Goal: Information Seeking & Learning: Learn about a topic

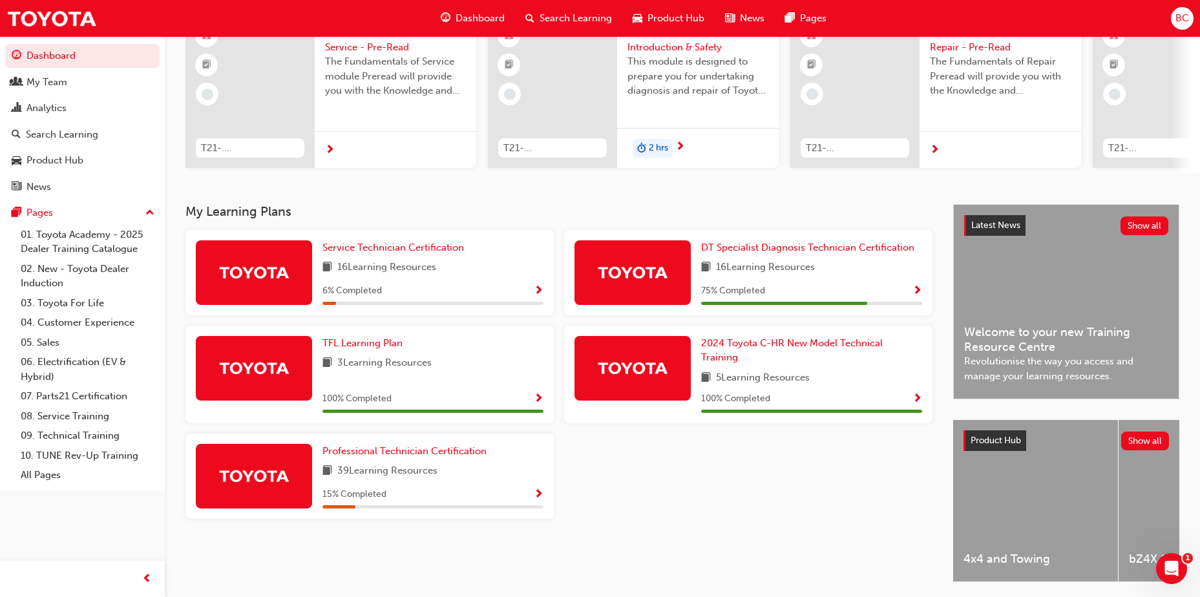
scroll to position [43, 0]
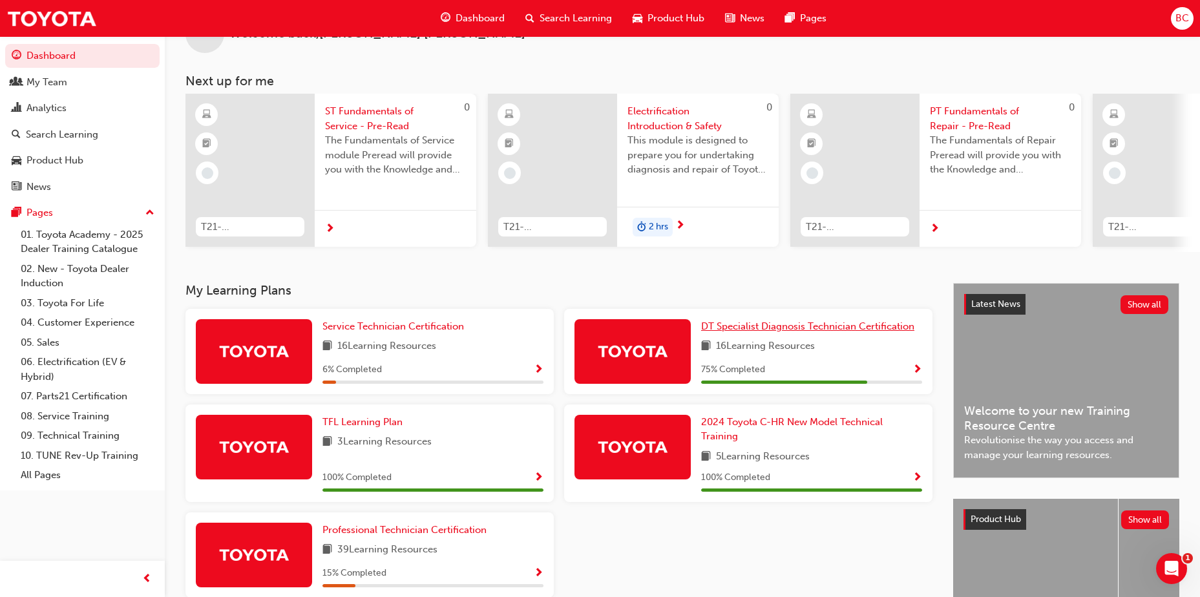
click at [788, 332] on span "DT Specialist Diagnosis Technician Certification" at bounding box center [807, 327] width 213 height 12
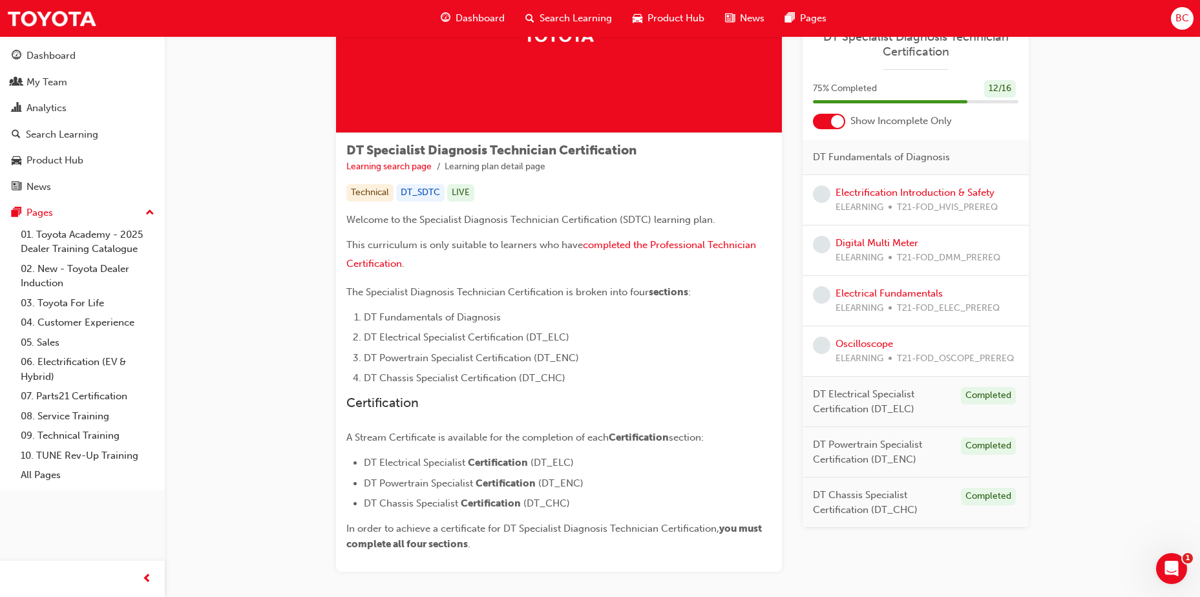
scroll to position [197, 0]
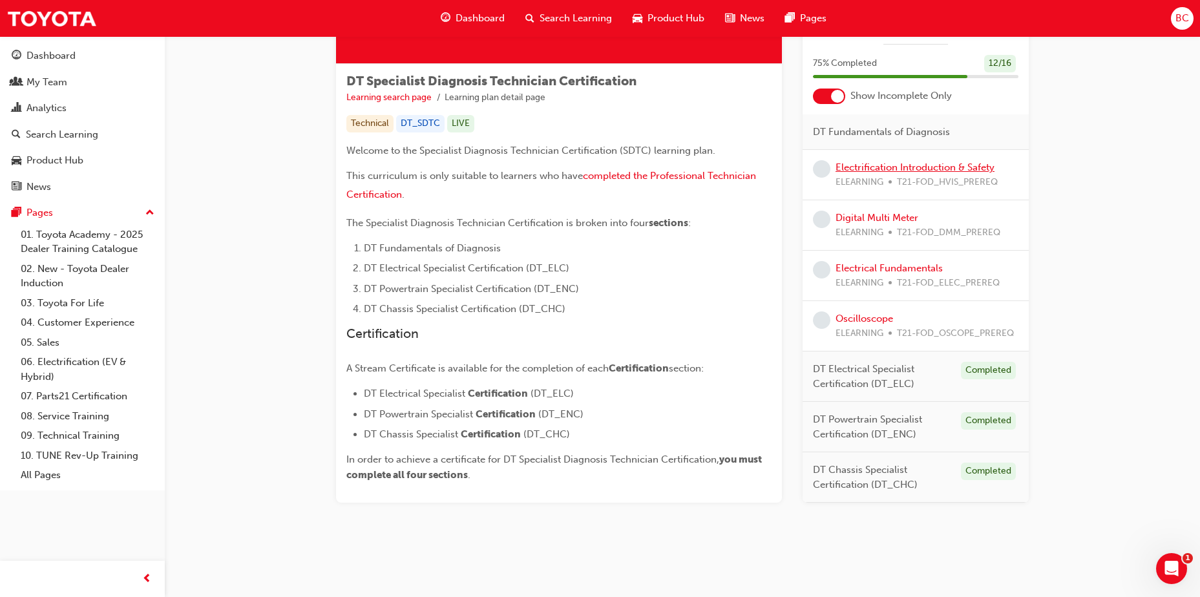
click at [887, 165] on link "Electrification Introduction & Safety" at bounding box center [915, 168] width 159 height 12
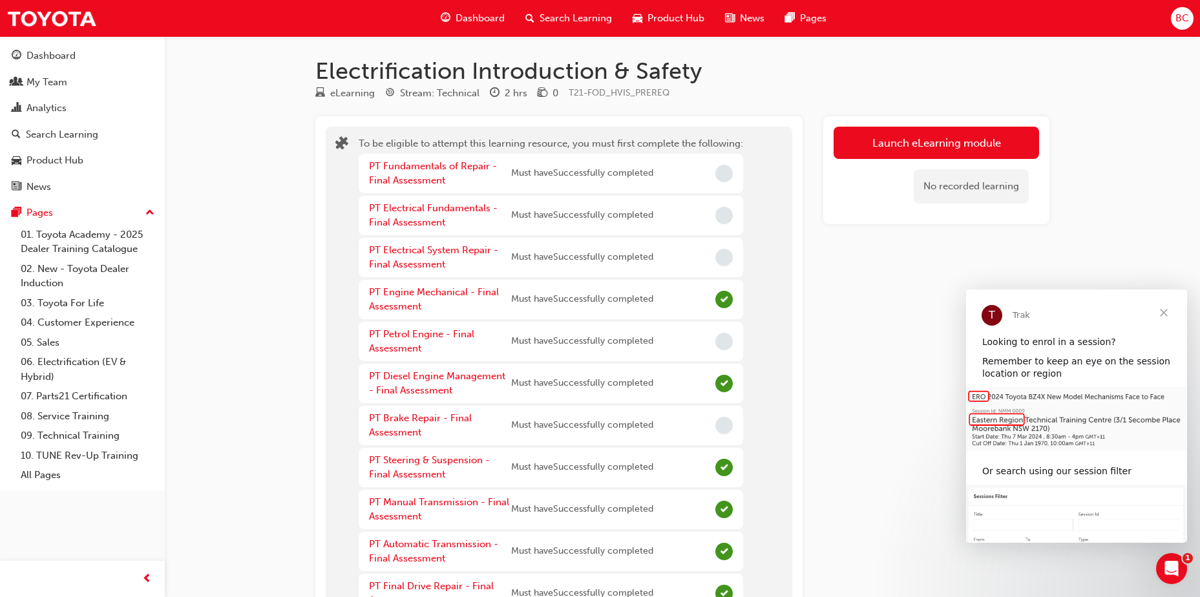
click at [1169, 312] on span "Close" at bounding box center [1164, 313] width 47 height 47
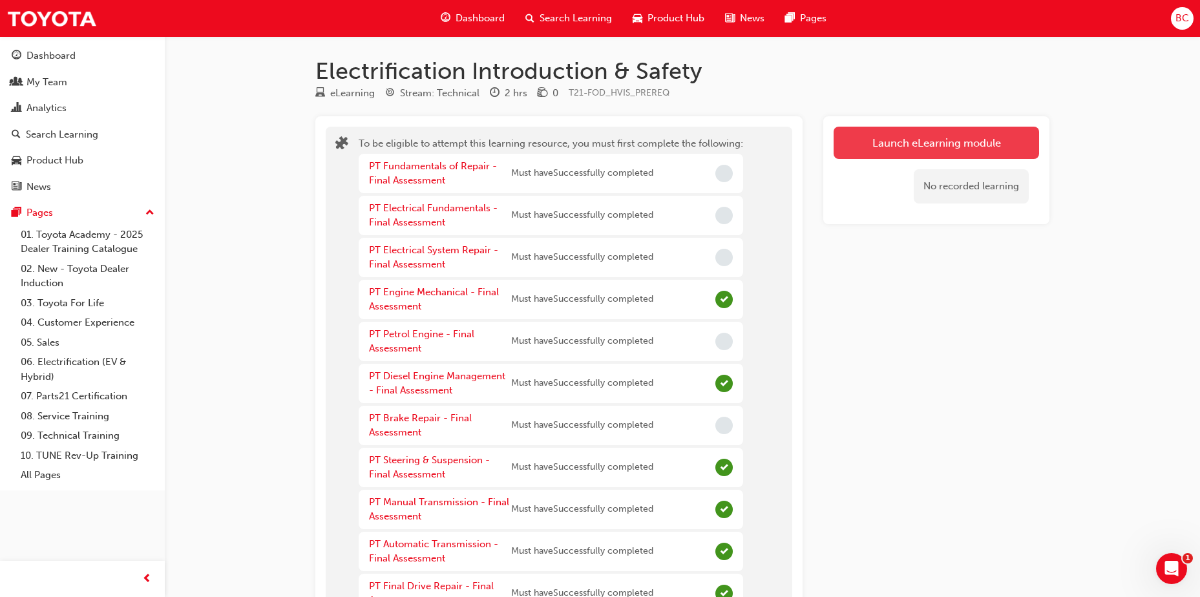
click at [936, 146] on button "Launch eLearning module" at bounding box center [937, 143] width 206 height 32
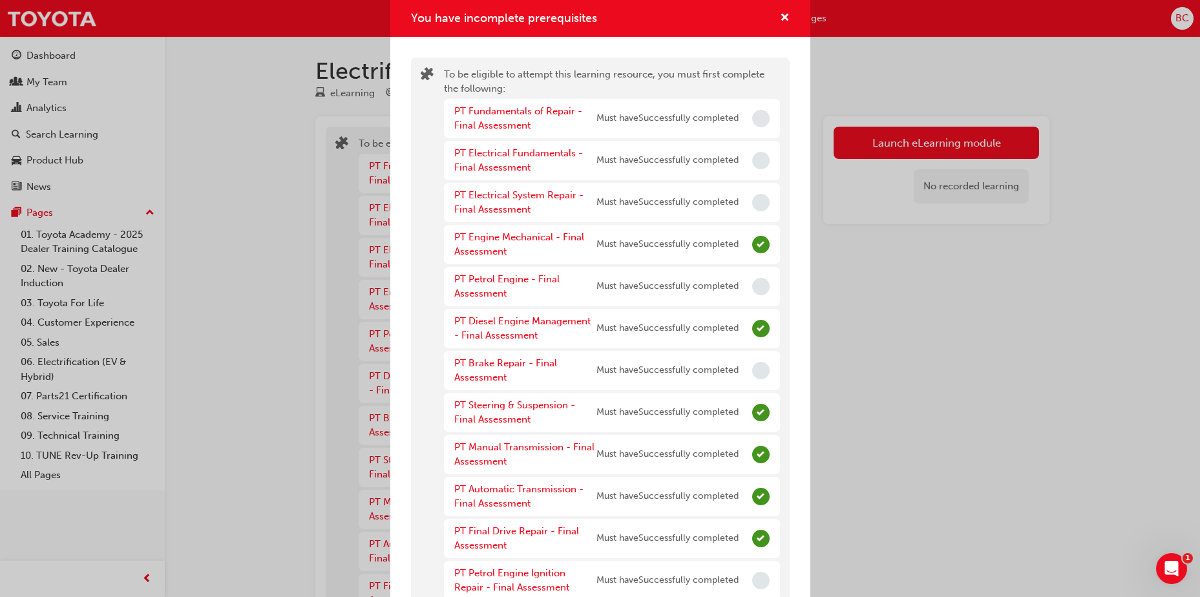
drag, startPoint x: 776, startPoint y: 17, endPoint x: 730, endPoint y: 21, distance: 46.1
click at [730, 21] on div "You have incomplete prerequisites" at bounding box center [600, 18] width 379 height 16
click at [780, 14] on span "cross-icon" at bounding box center [785, 19] width 10 height 12
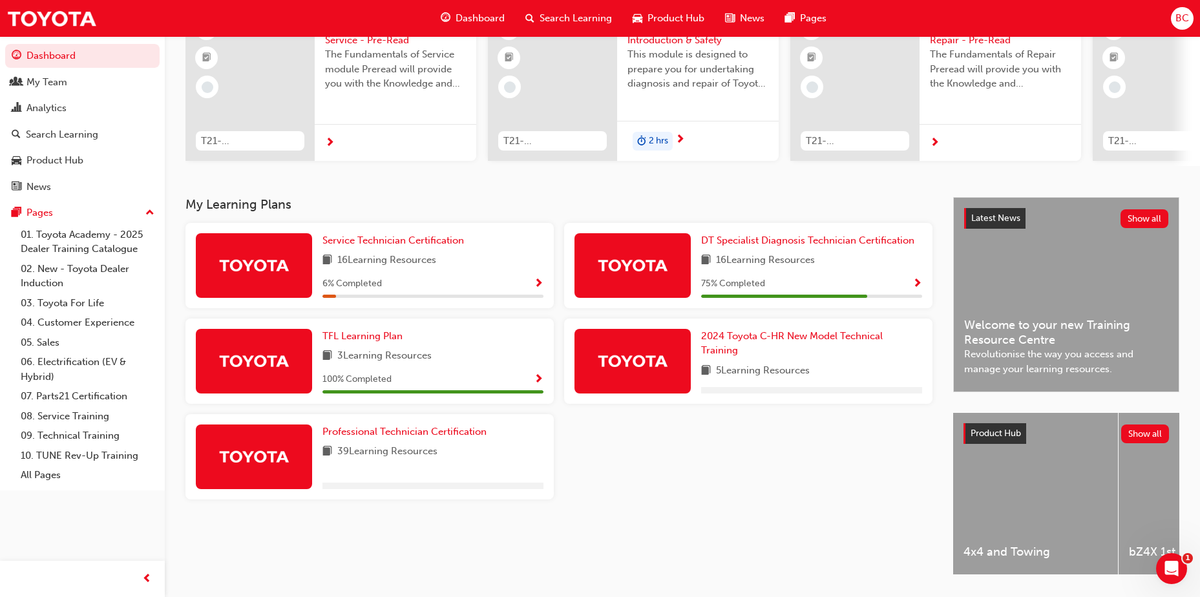
scroll to position [129, 0]
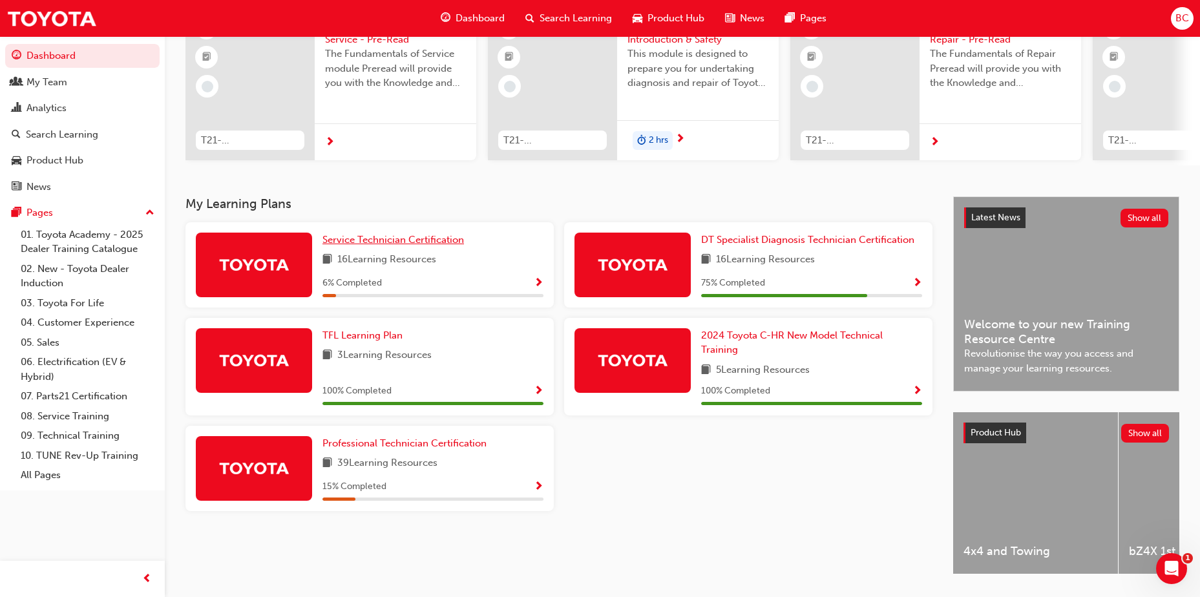
click at [377, 246] on span "Service Technician Certification" at bounding box center [394, 240] width 142 height 12
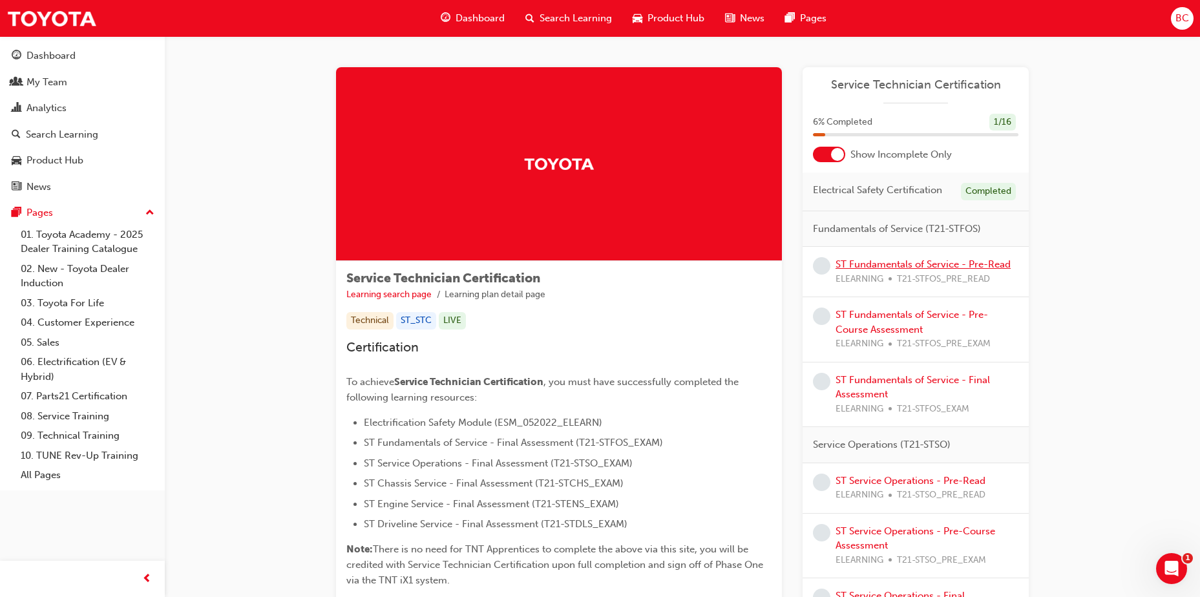
click at [989, 261] on link "ST Fundamentals of Service - Pre-Read" at bounding box center [923, 265] width 175 height 12
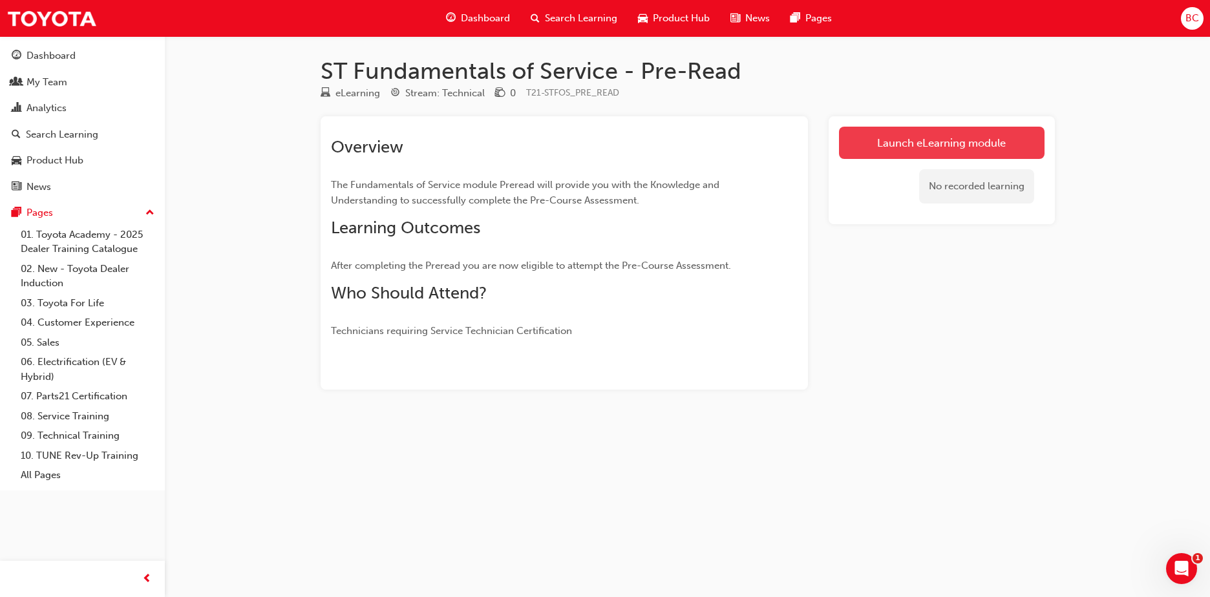
click at [929, 143] on link "Launch eLearning module" at bounding box center [942, 143] width 206 height 32
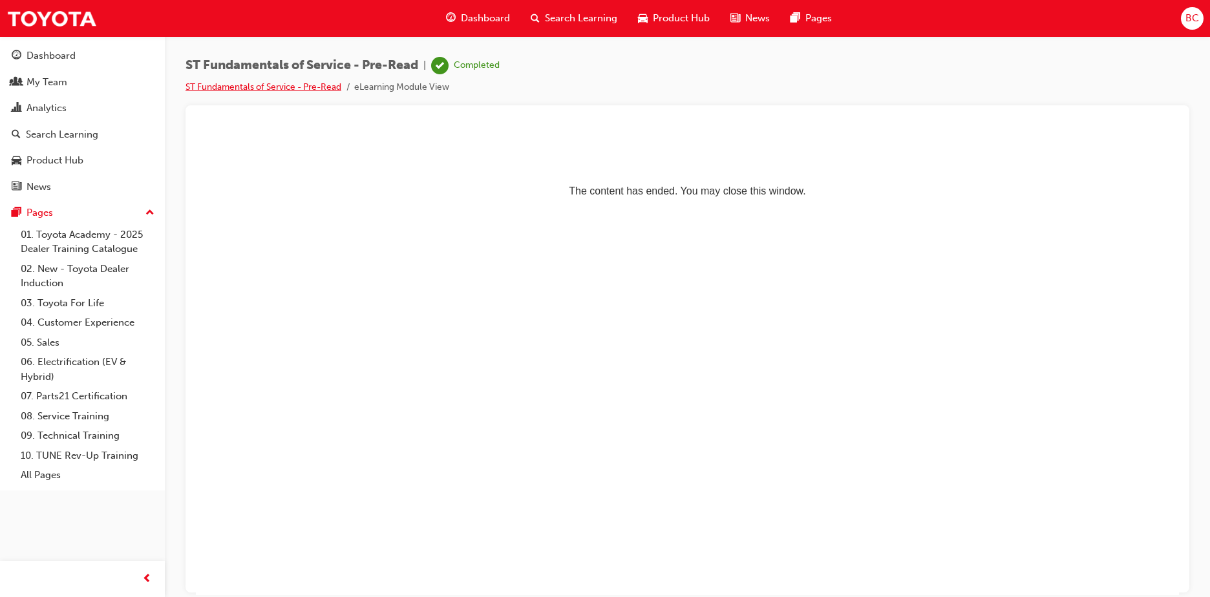
click at [325, 87] on link "ST Fundamentals of Service - Pre-Read" at bounding box center [264, 86] width 156 height 11
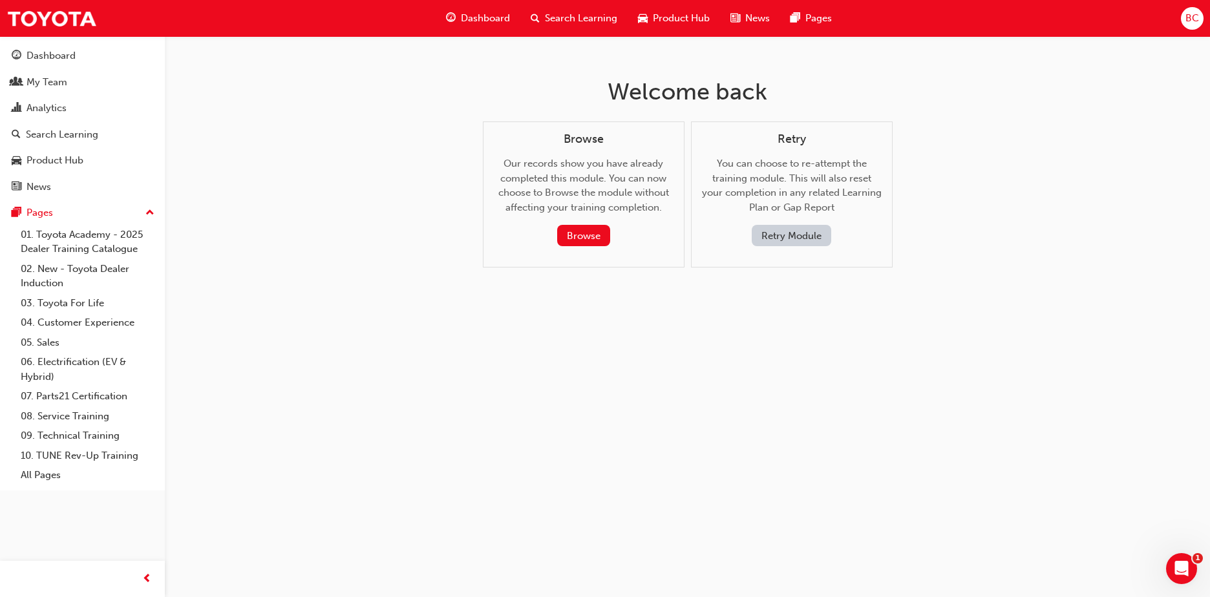
click at [467, 16] on span "Dashboard" at bounding box center [485, 18] width 49 height 15
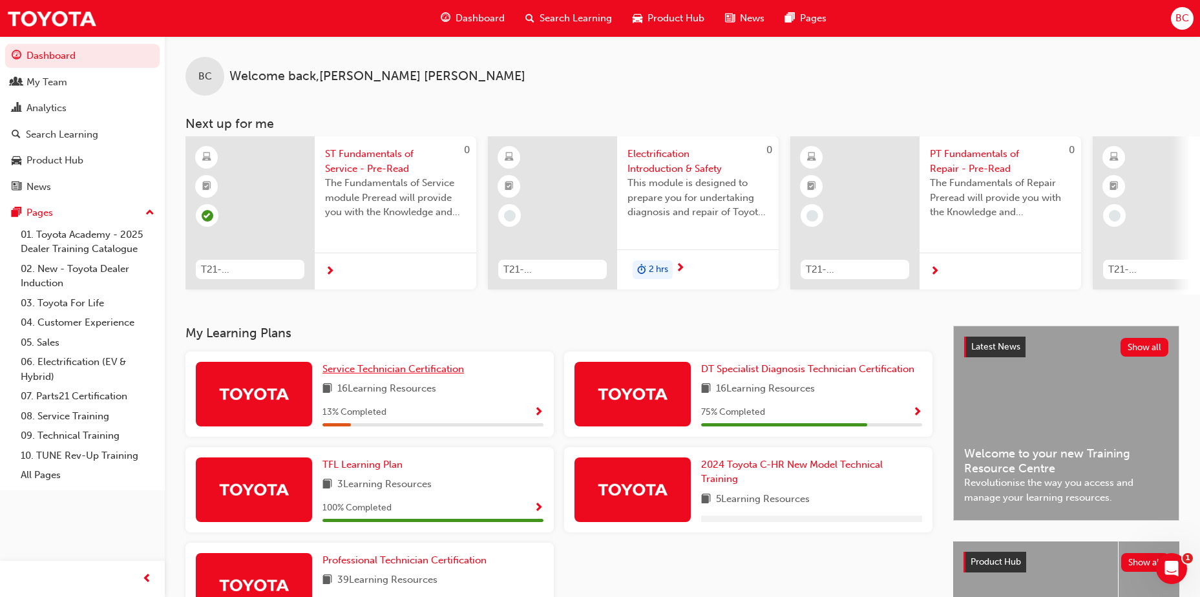
click at [422, 377] on link "Service Technician Certification" at bounding box center [396, 369] width 147 height 15
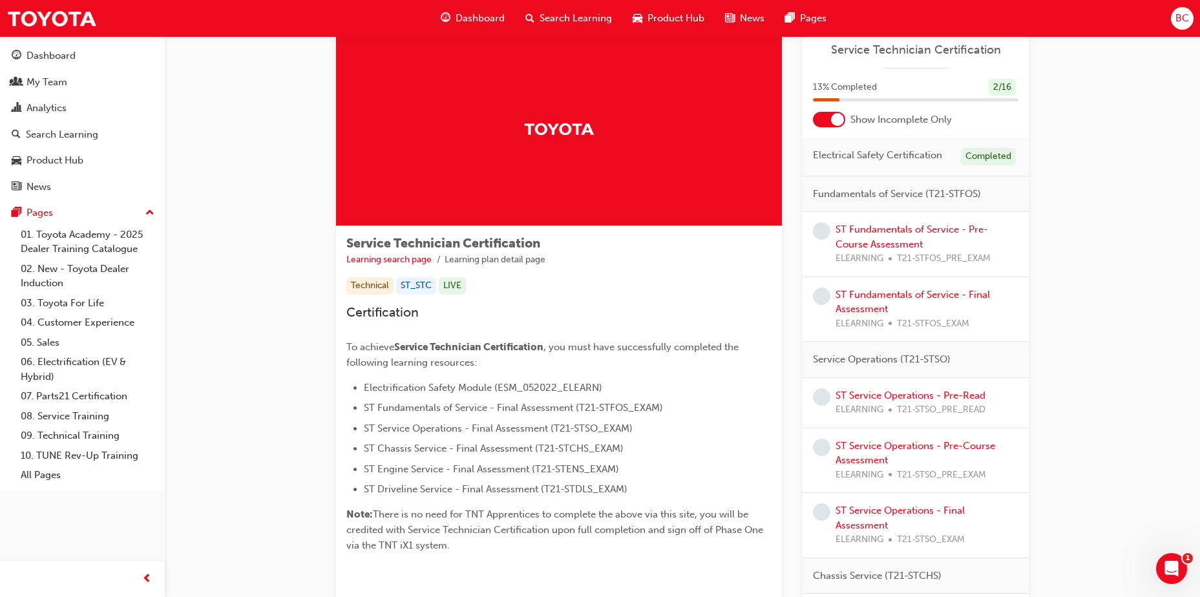
scroll to position [65, 0]
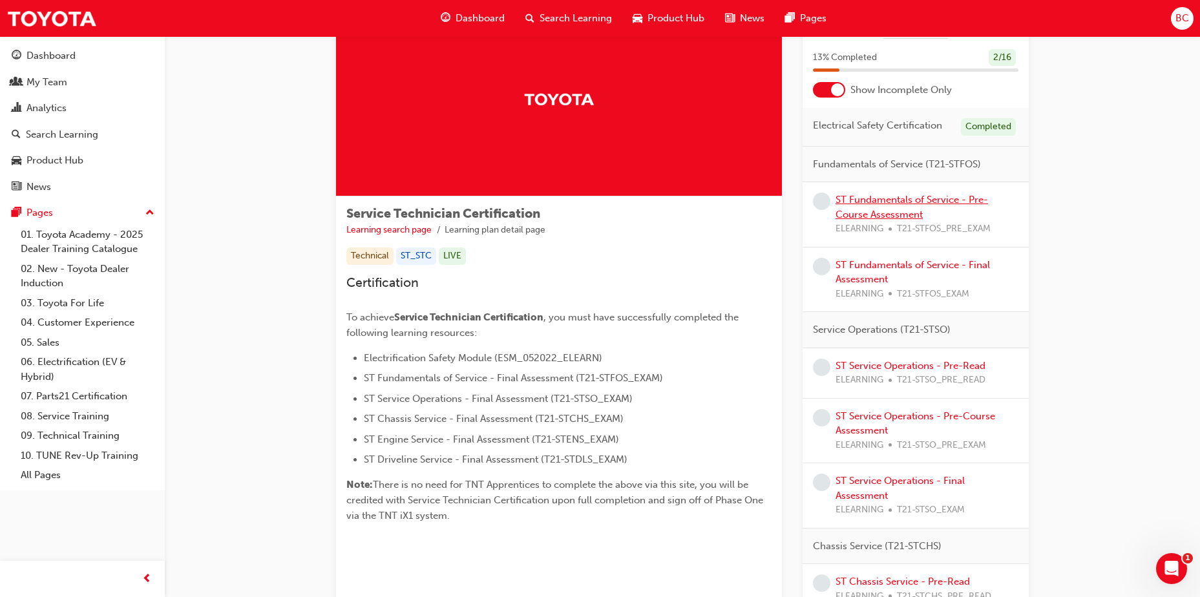
click at [924, 200] on link "ST Fundamentals of Service - Pre-Course Assessment" at bounding box center [912, 207] width 153 height 27
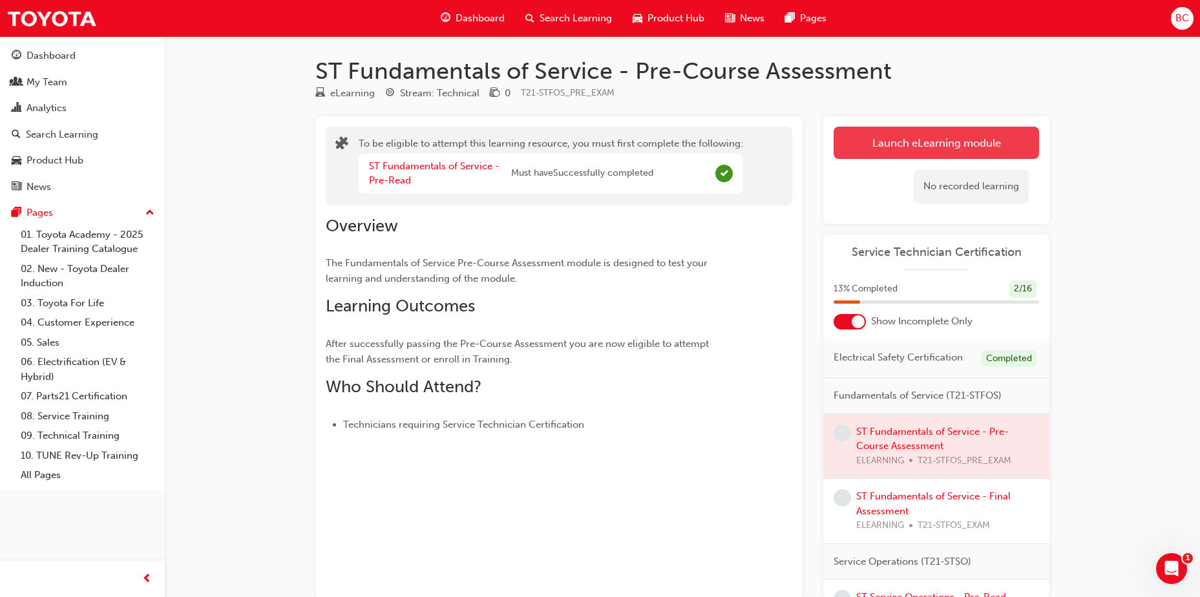
click at [976, 138] on button "Launch eLearning module" at bounding box center [937, 143] width 206 height 32
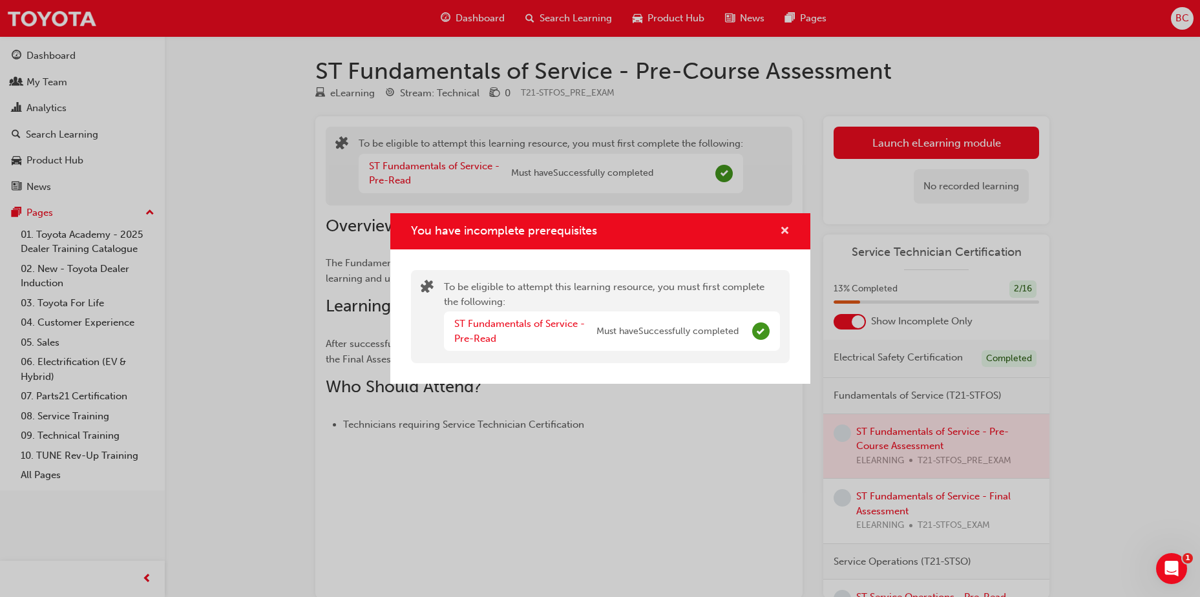
click at [789, 226] on span "cross-icon" at bounding box center [785, 232] width 10 height 12
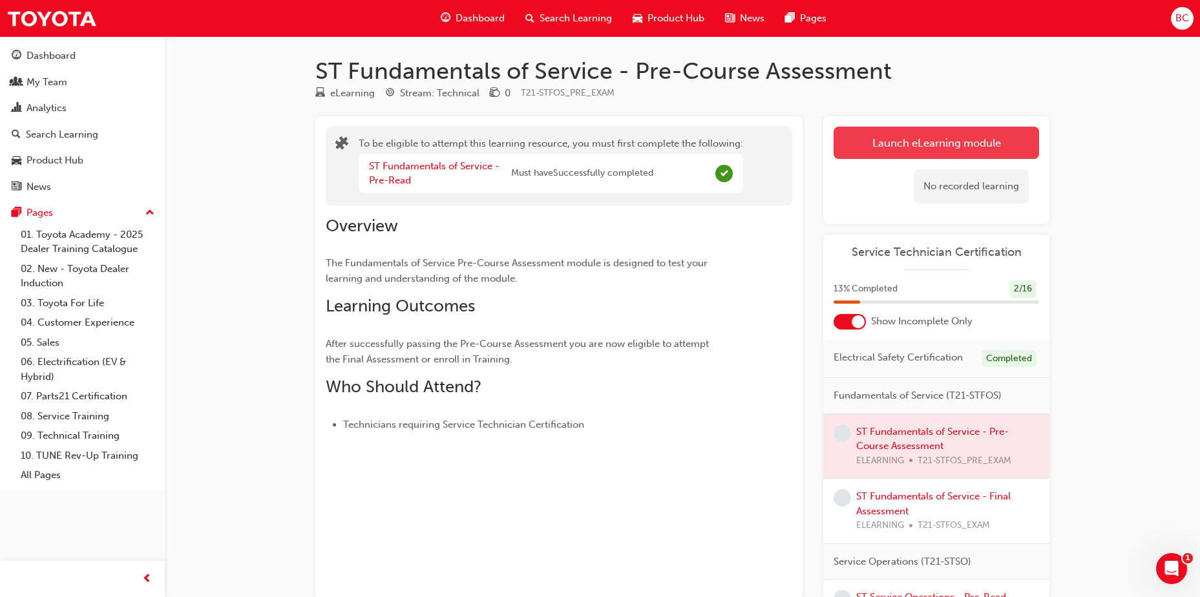
click at [933, 153] on button "Launch eLearning module" at bounding box center [937, 143] width 206 height 32
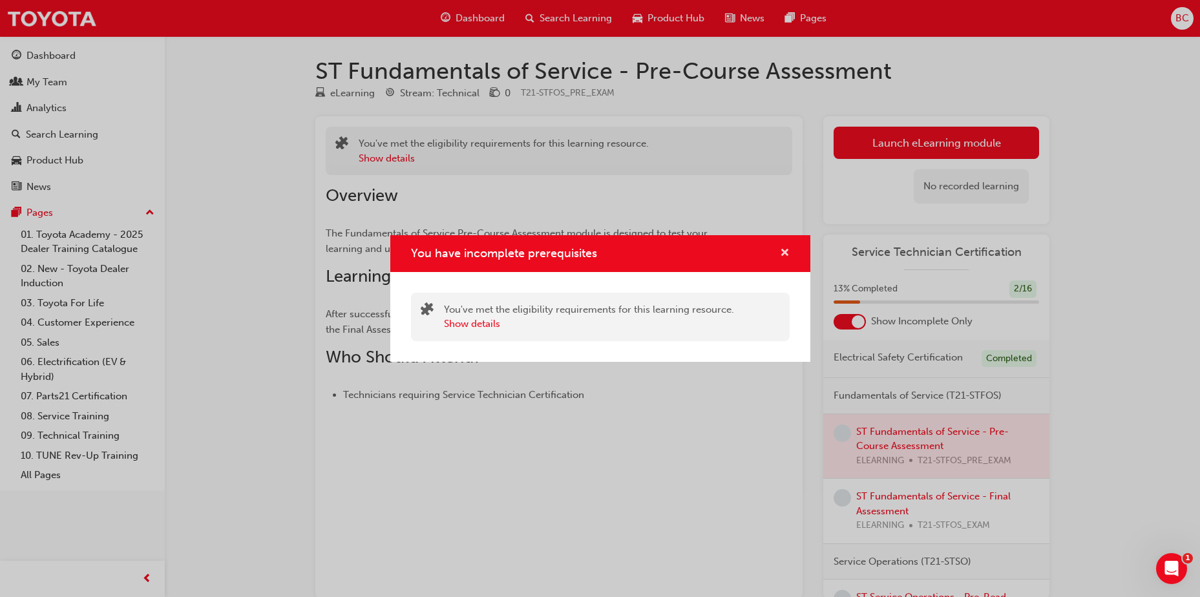
click at [788, 251] on span "cross-icon" at bounding box center [785, 254] width 10 height 12
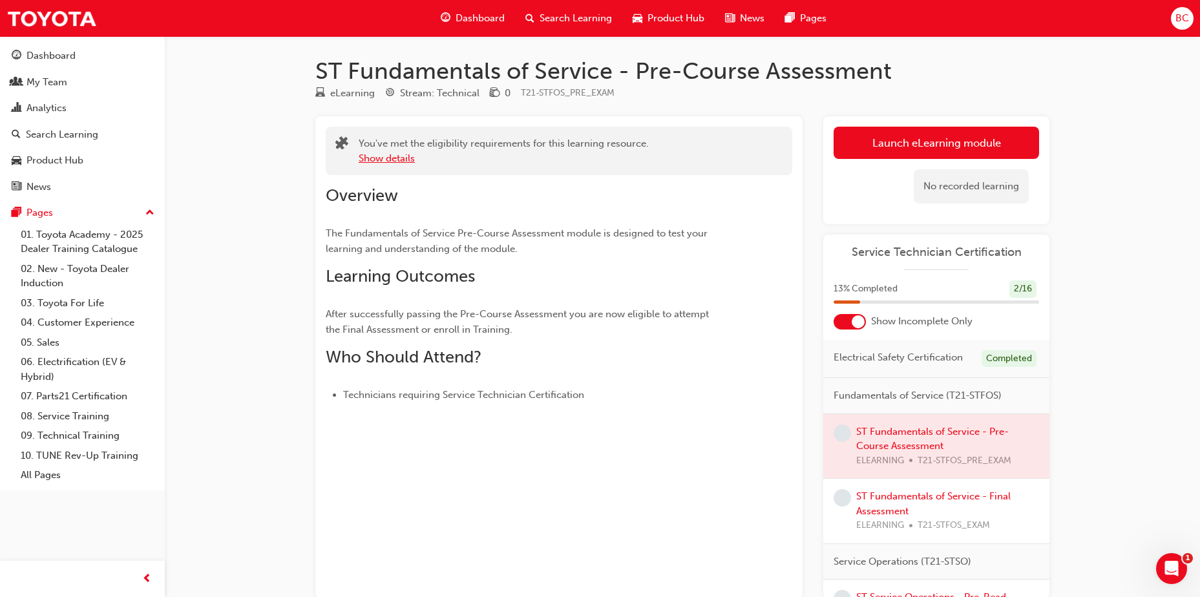
click at [396, 158] on button "Show details" at bounding box center [387, 158] width 56 height 15
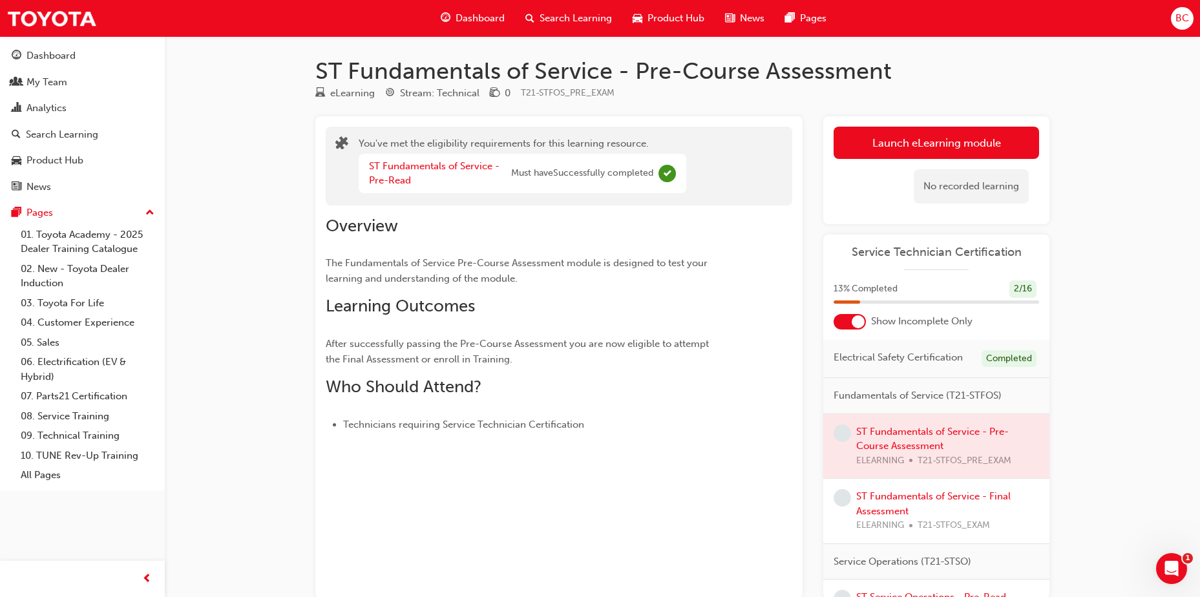
click at [753, 224] on div "Overview The Fundamentals of Service Pre-Course Assessment module is designed t…" at bounding box center [559, 320] width 467 height 228
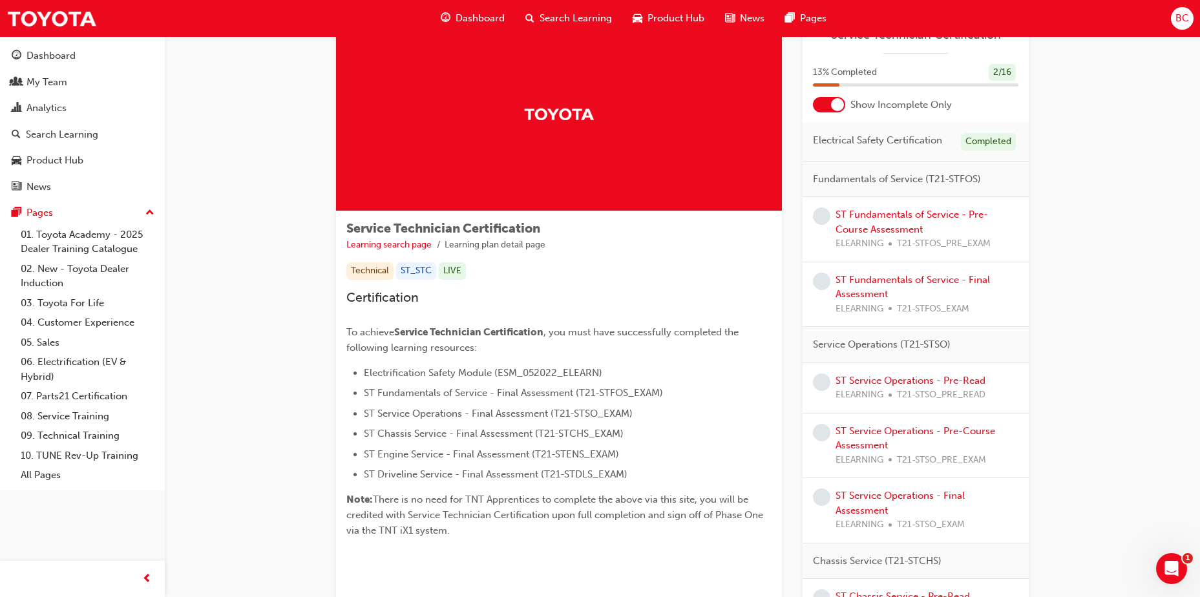
scroll to position [49, 0]
click at [909, 215] on link "ST Fundamentals of Service - Pre-Course Assessment" at bounding box center [912, 222] width 153 height 27
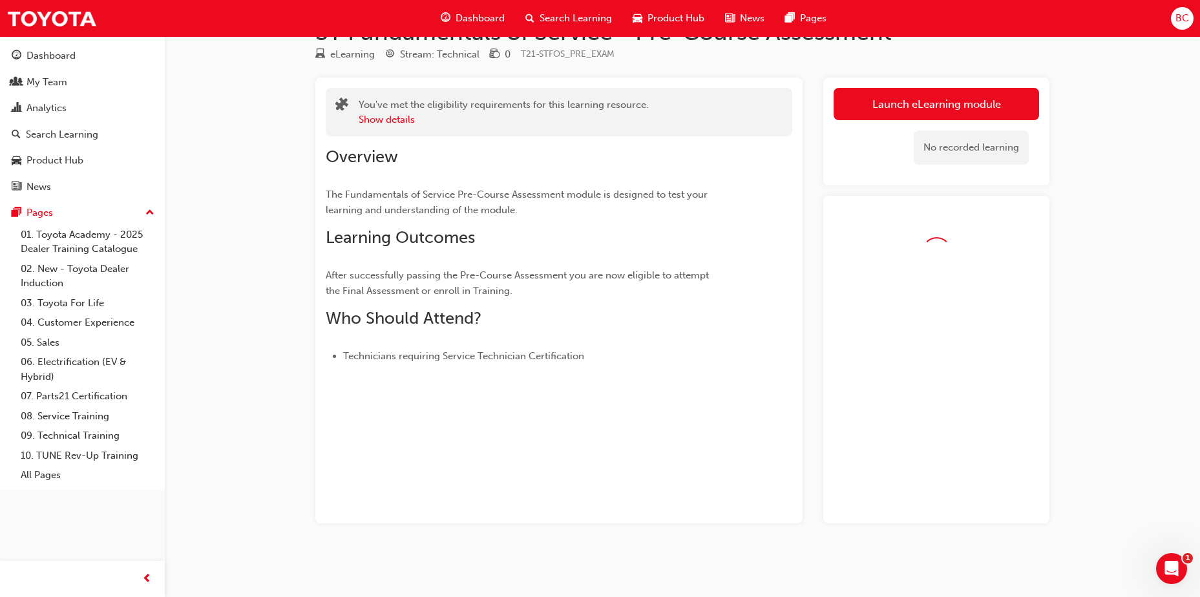
scroll to position [49, 0]
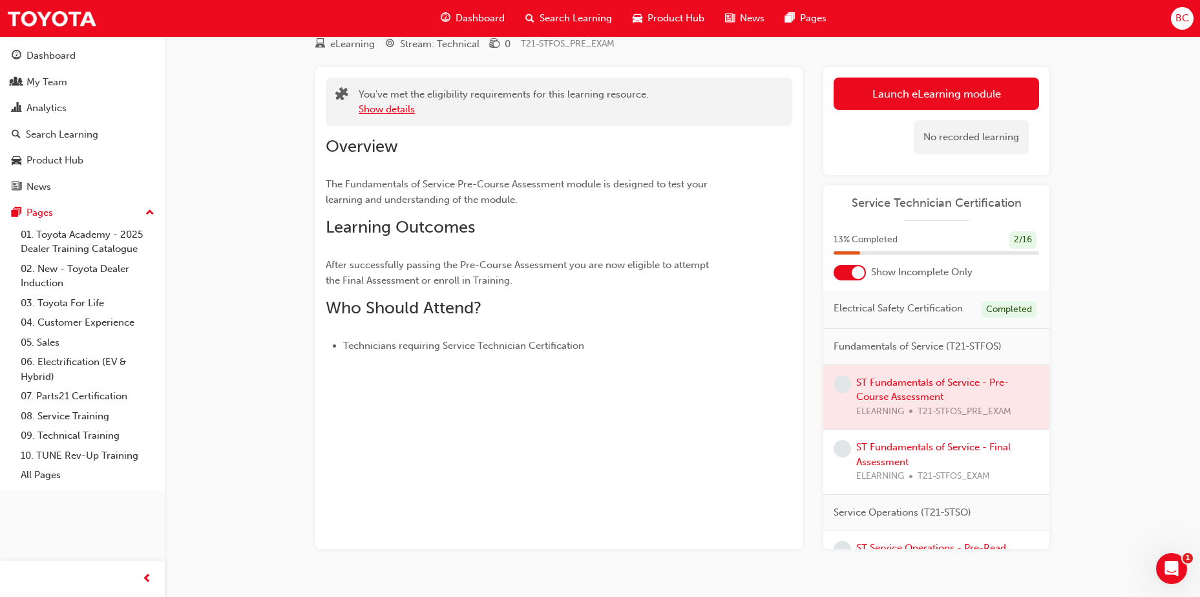
click at [365, 103] on button "Show details" at bounding box center [387, 109] width 56 height 15
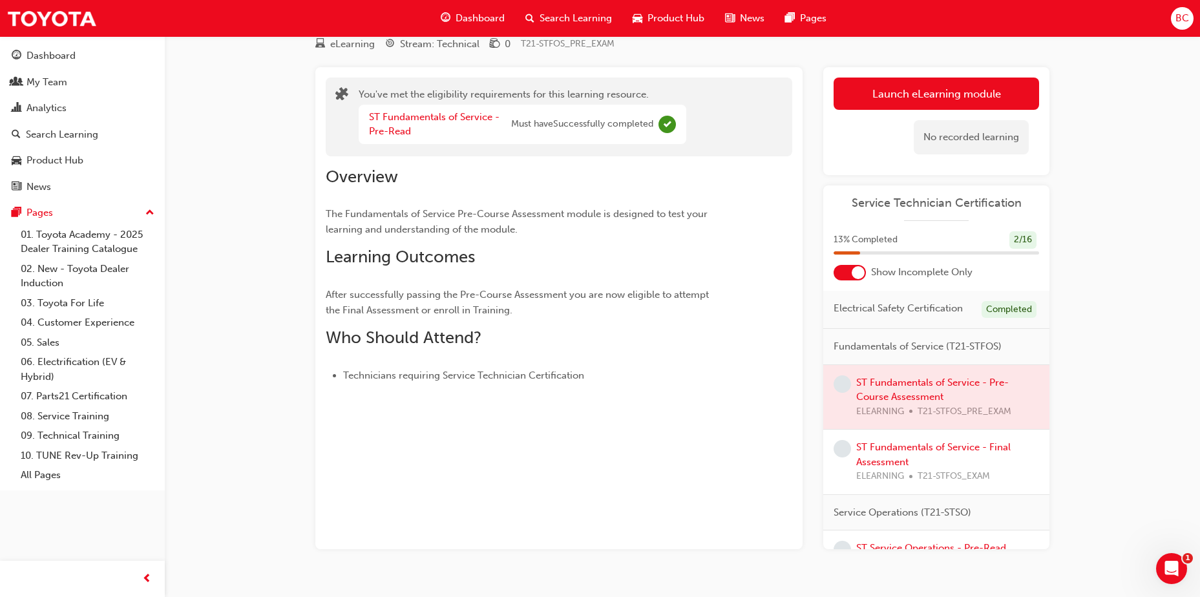
click at [365, 103] on div "You've met the eligibility requirements for this learning resource. ST Fundamen…" at bounding box center [523, 116] width 328 height 59
click at [734, 237] on p "The Fundamentals of Service Pre-Course Assessment module is designed to test yo…" at bounding box center [536, 221] width 420 height 31
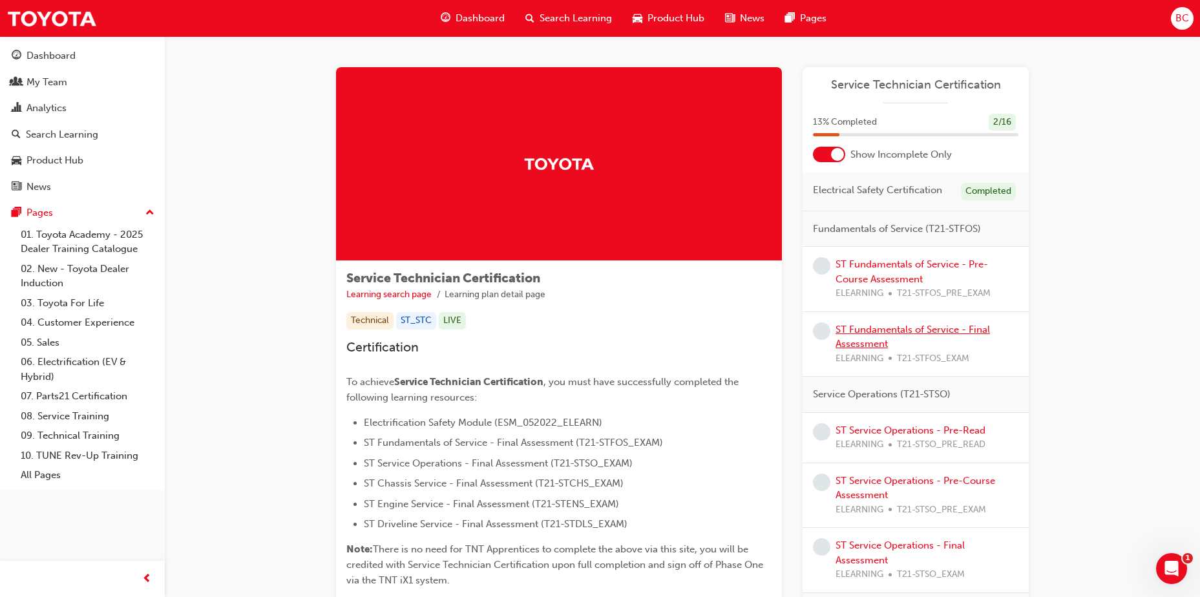
click at [876, 325] on link "ST Fundamentals of Service - Final Assessment" at bounding box center [913, 337] width 154 height 27
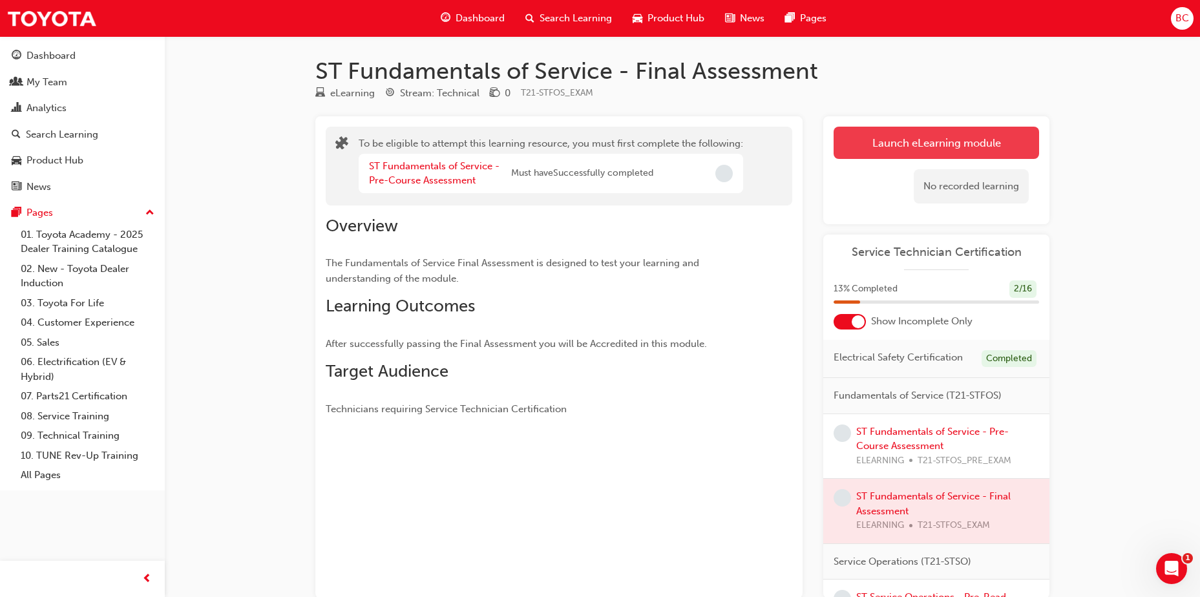
click at [957, 144] on button "Launch eLearning module" at bounding box center [937, 143] width 206 height 32
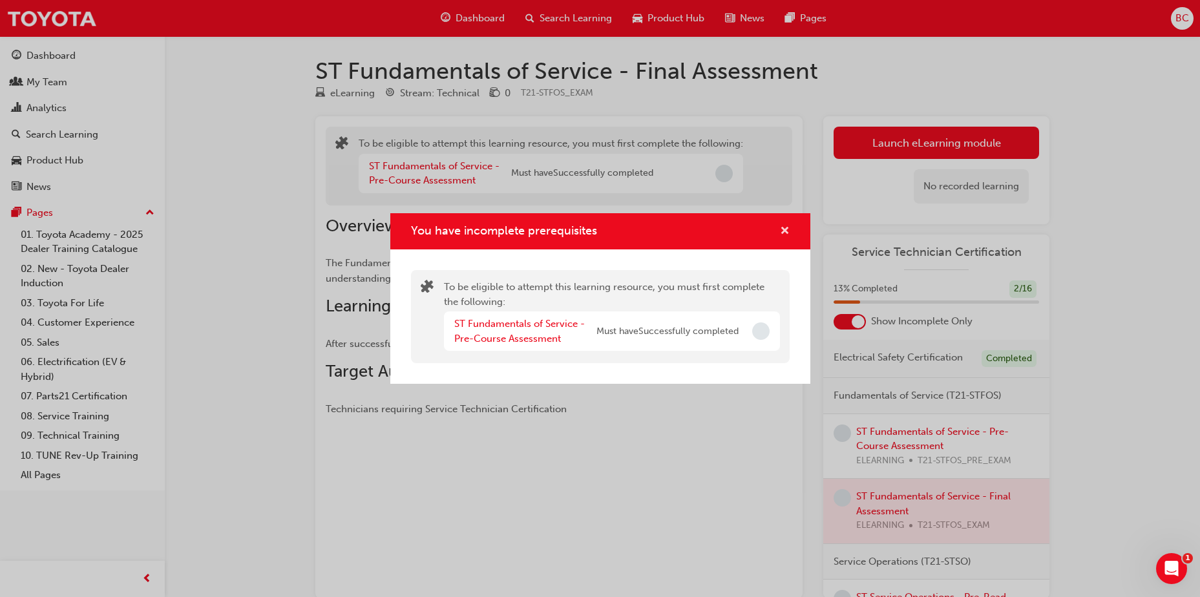
click at [787, 231] on span "cross-icon" at bounding box center [785, 232] width 10 height 12
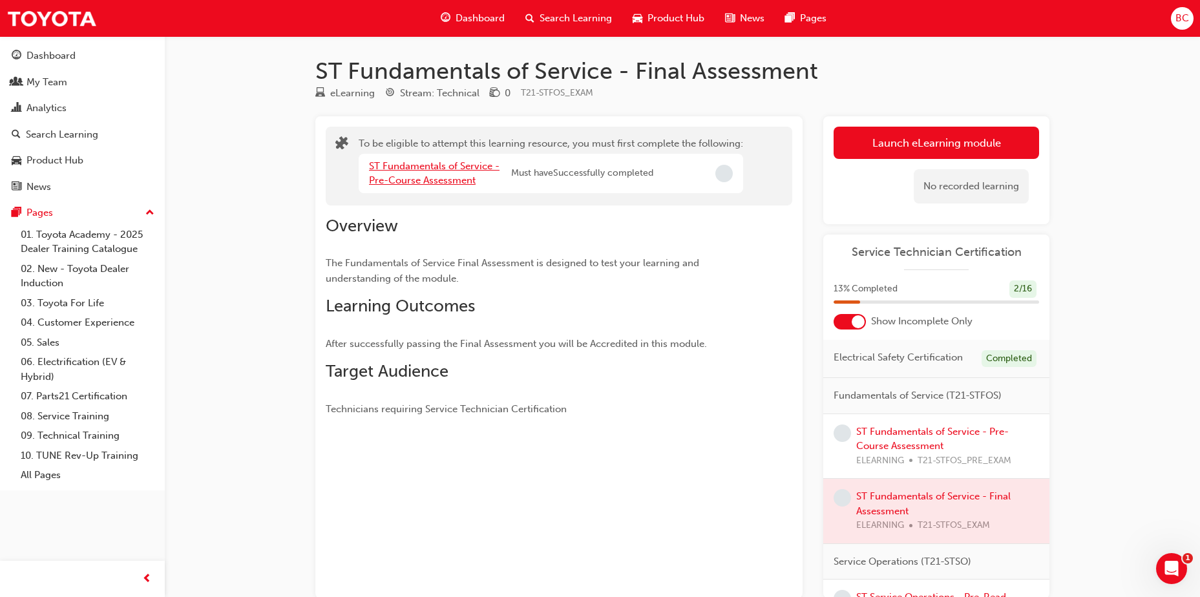
click at [460, 184] on link "ST Fundamentals of Service - Pre-Course Assessment" at bounding box center [434, 173] width 131 height 27
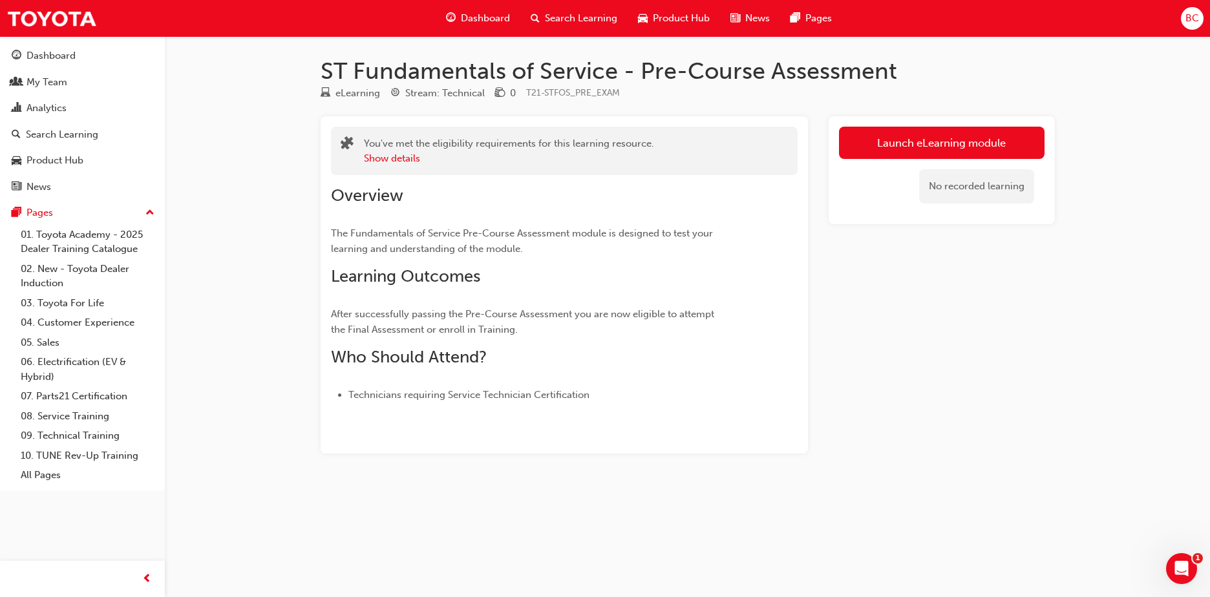
click at [899, 171] on div "No recorded learning" at bounding box center [942, 186] width 206 height 55
click at [898, 156] on link "Launch eLearning module" at bounding box center [942, 143] width 206 height 32
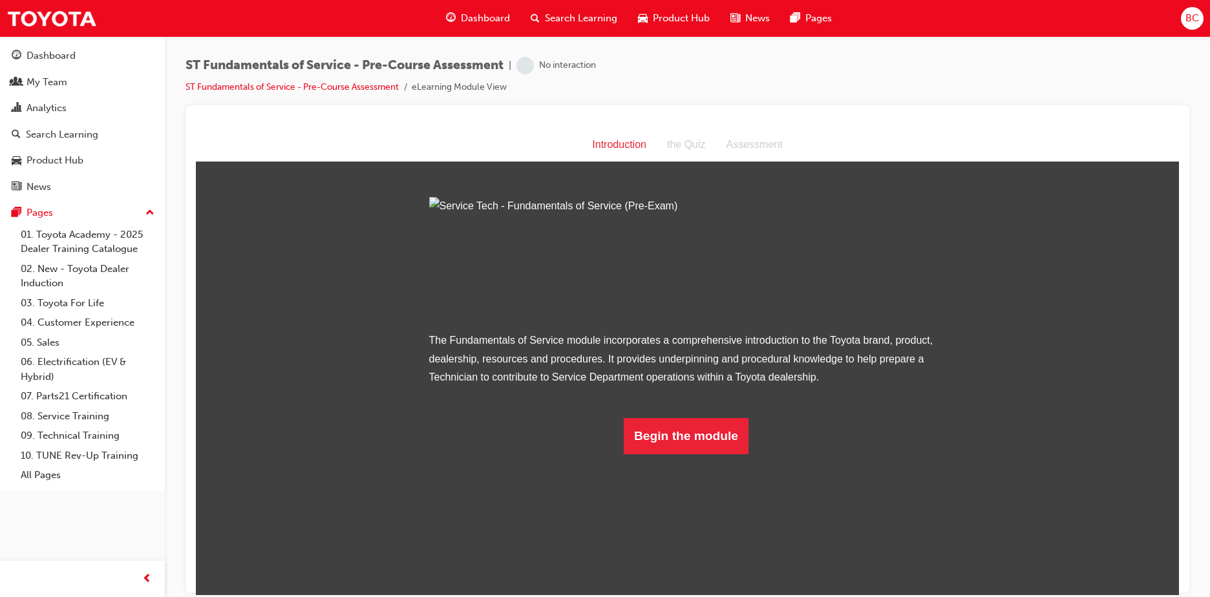
scroll to position [1, 0]
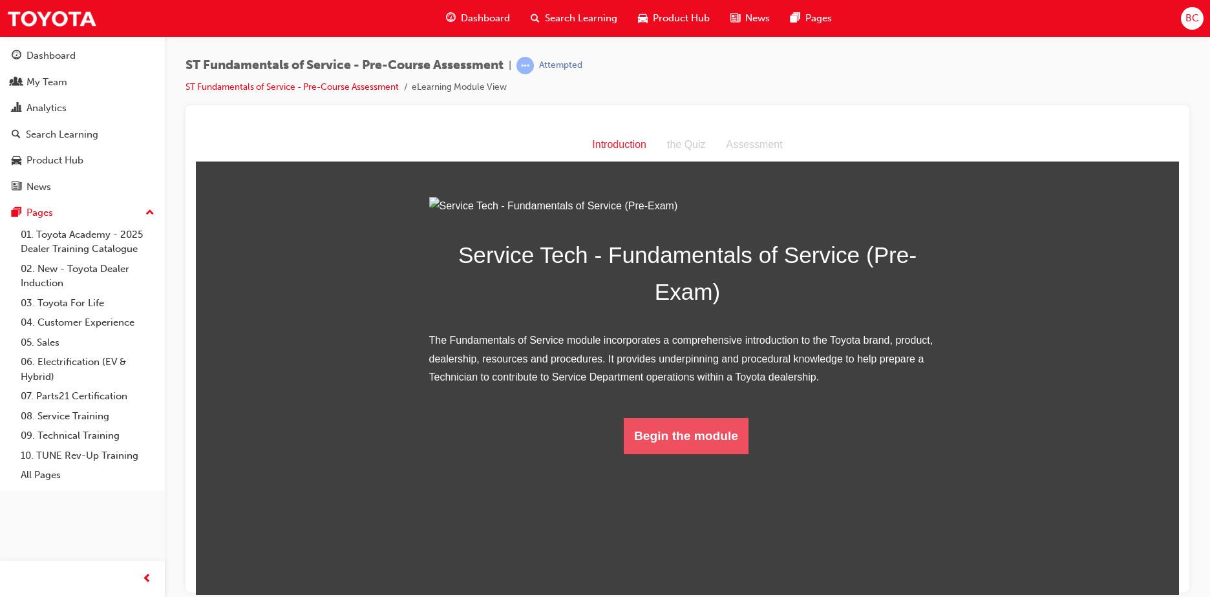
click at [691, 454] on button "Begin the module" at bounding box center [686, 436] width 125 height 36
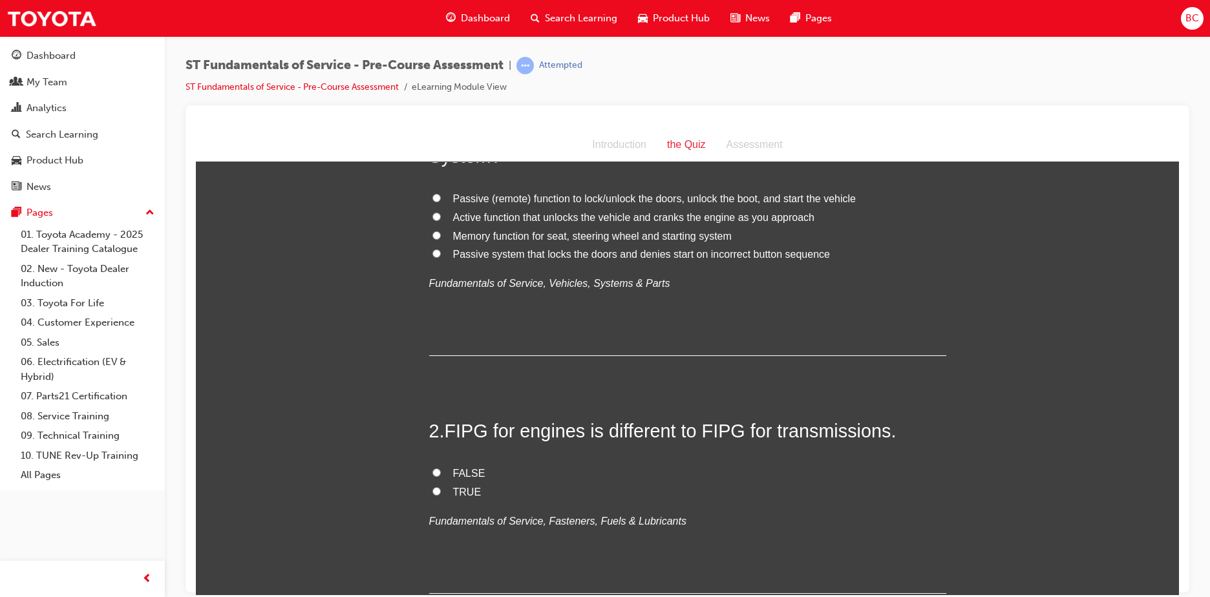
scroll to position [129, 0]
click at [436, 491] on label "TRUE" at bounding box center [687, 490] width 517 height 19
click at [436, 491] on input "TRUE" at bounding box center [436, 489] width 8 height 8
radio input "true"
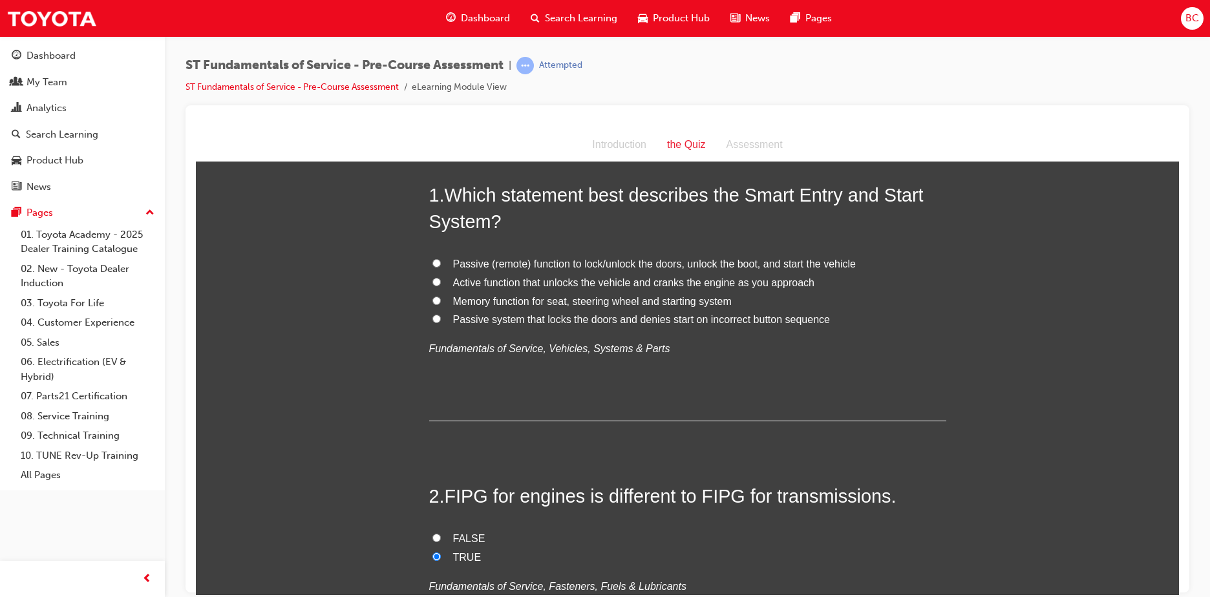
scroll to position [0, 0]
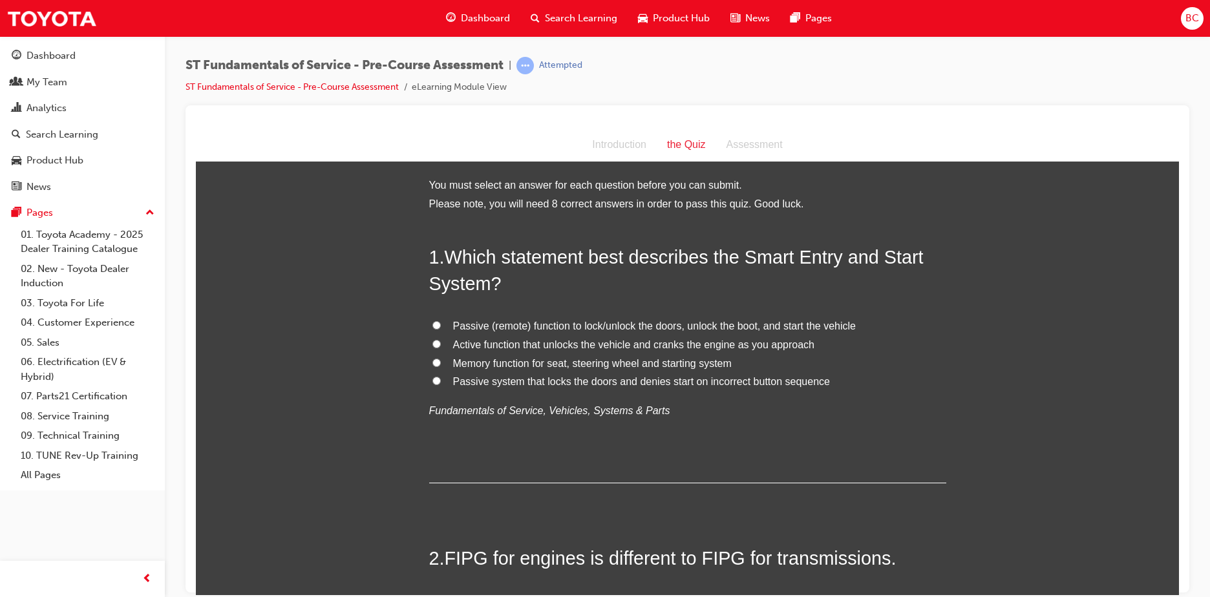
click at [539, 363] on span "Memory function for seat, steering wheel and starting system" at bounding box center [592, 362] width 279 height 11
click at [441, 363] on input "Memory function for seat, steering wheel and starting system" at bounding box center [436, 362] width 8 height 8
radio input "true"
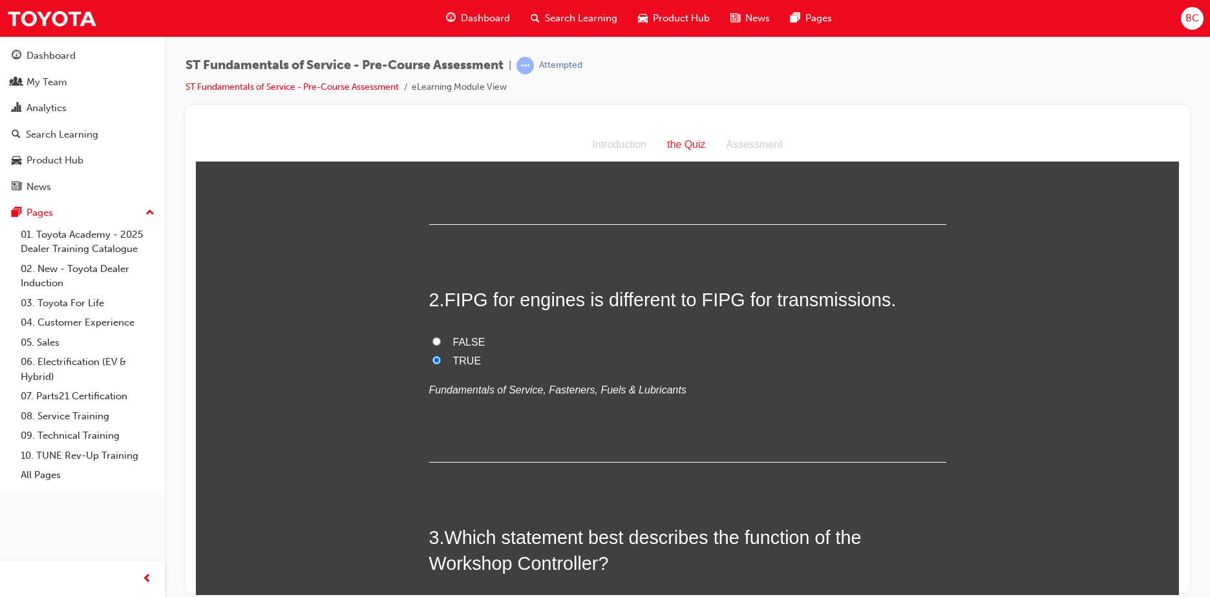
scroll to position [388, 0]
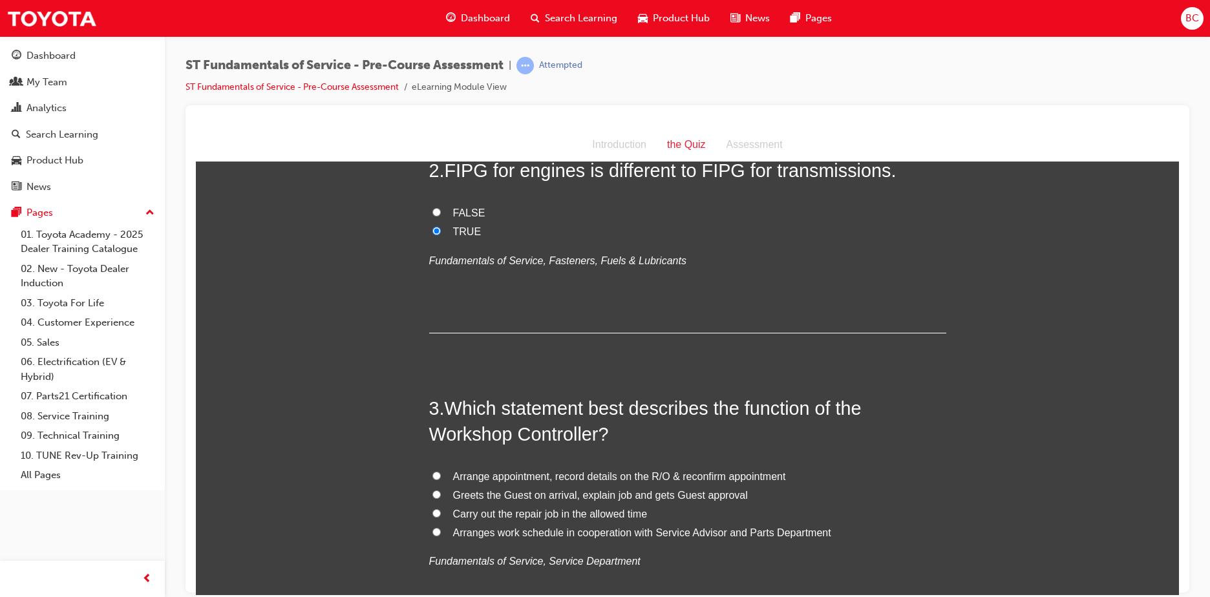
click at [475, 528] on span "Arranges work schedule in cooperation with Service Advisor and Parts Department" at bounding box center [642, 532] width 378 height 11
click at [441, 528] on input "Arranges work schedule in cooperation with Service Advisor and Parts Department" at bounding box center [436, 531] width 8 height 8
radio input "true"
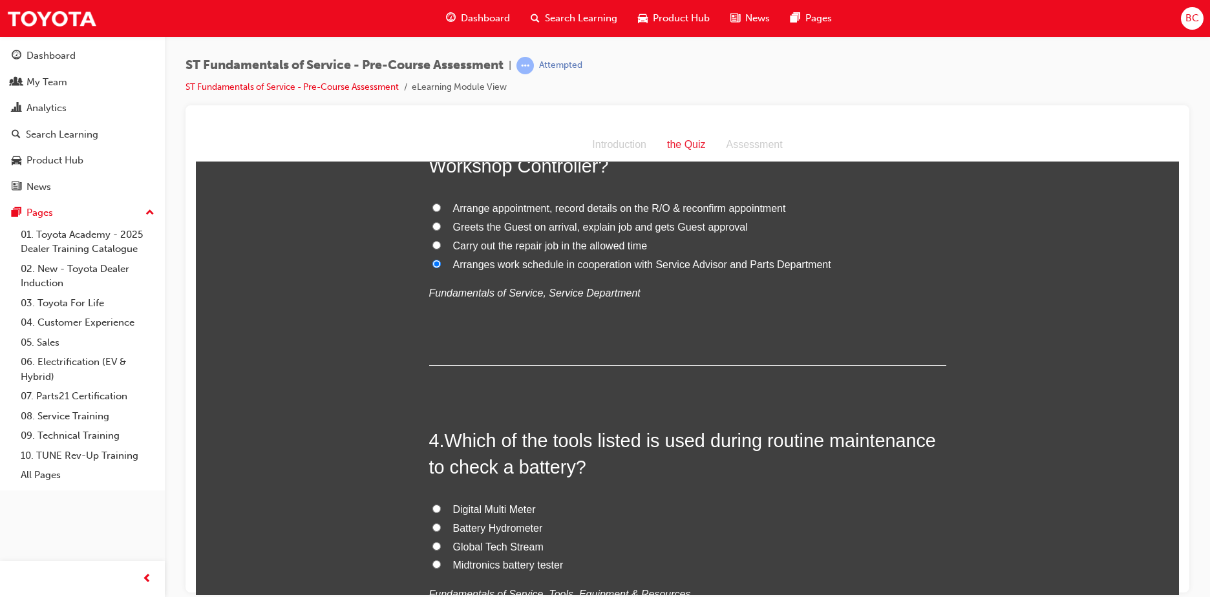
scroll to position [776, 0]
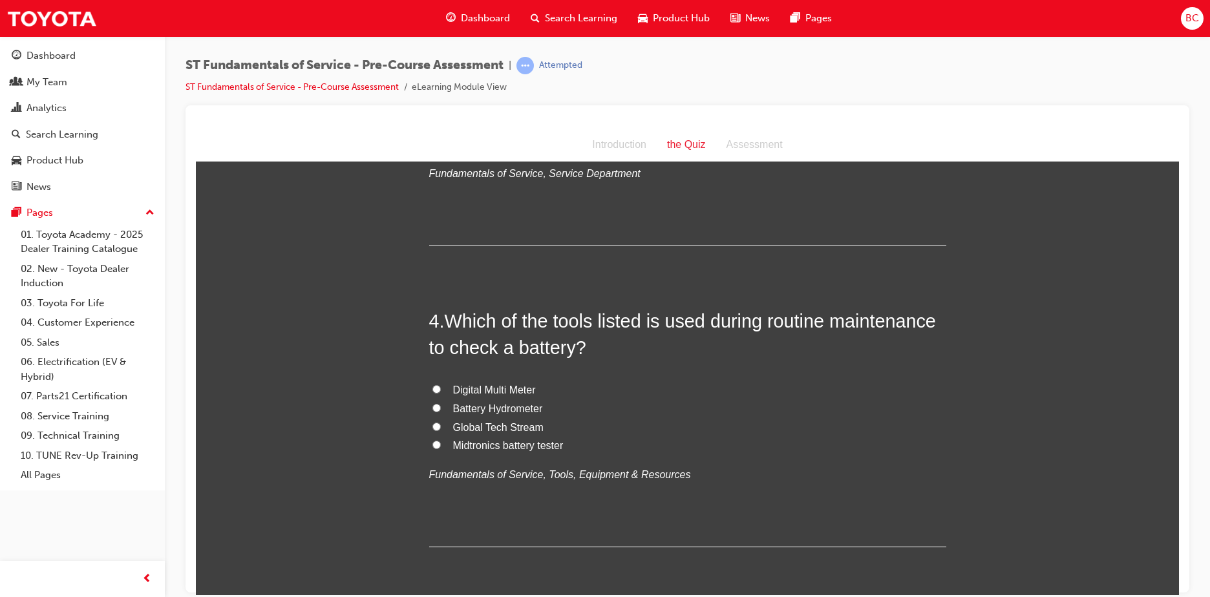
click at [500, 442] on span "Midtronics battery tester" at bounding box center [508, 445] width 111 height 11
click at [441, 442] on input "Midtronics battery tester" at bounding box center [436, 444] width 8 height 8
radio input "true"
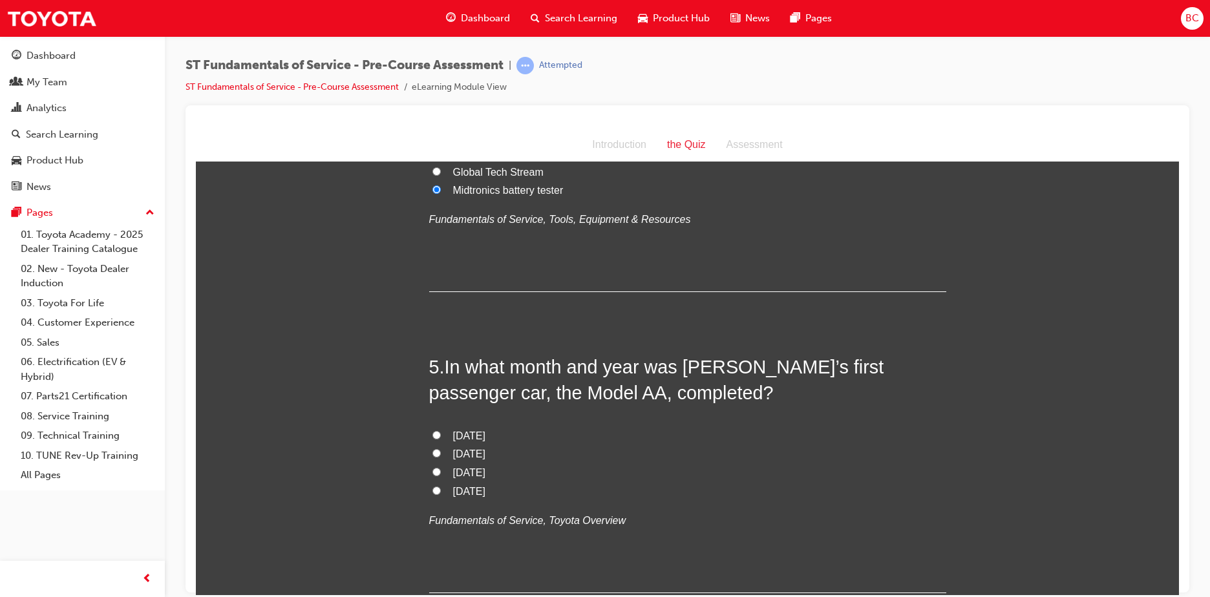
scroll to position [1034, 0]
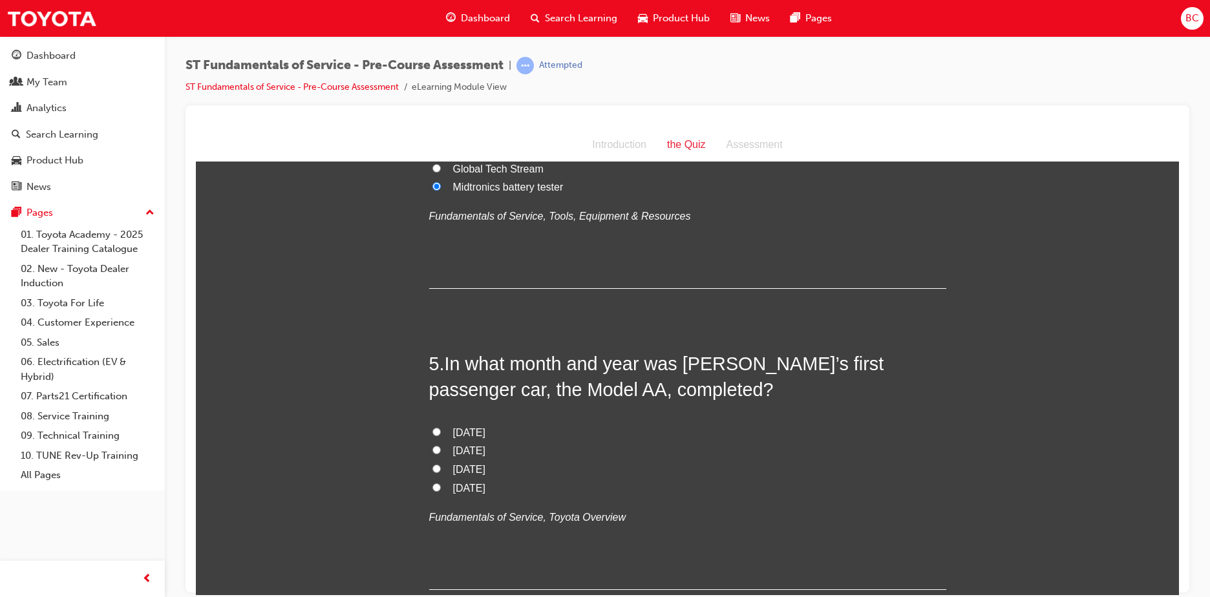
click at [476, 432] on span "[DATE]" at bounding box center [469, 432] width 32 height 11
click at [441, 432] on input "[DATE]" at bounding box center [436, 431] width 8 height 8
radio input "true"
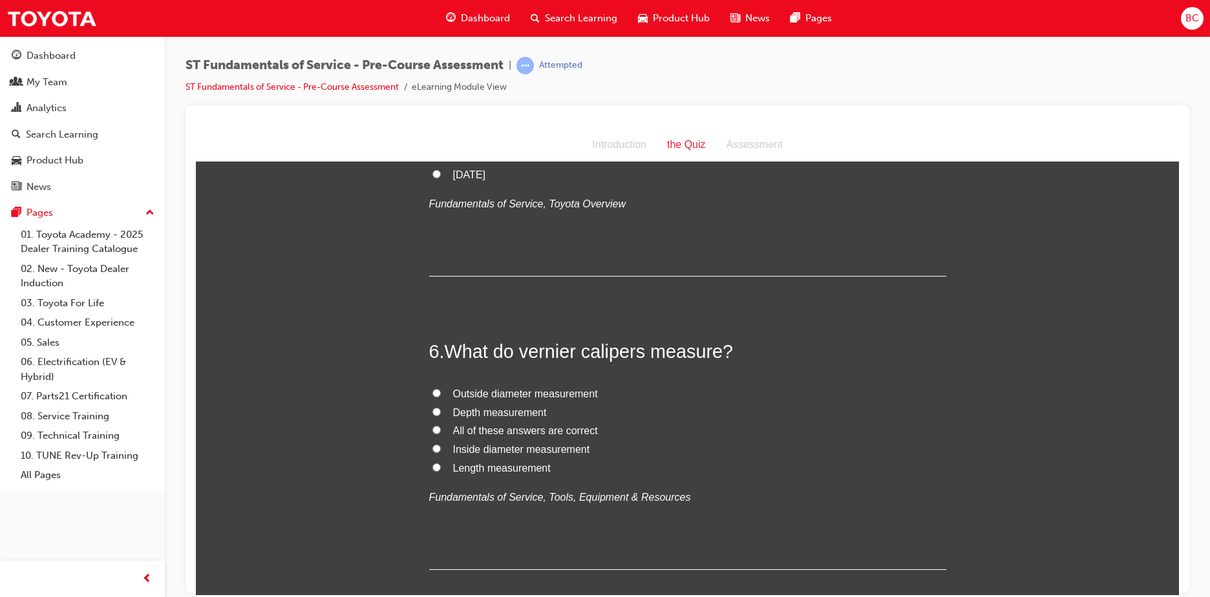
scroll to position [1357, 0]
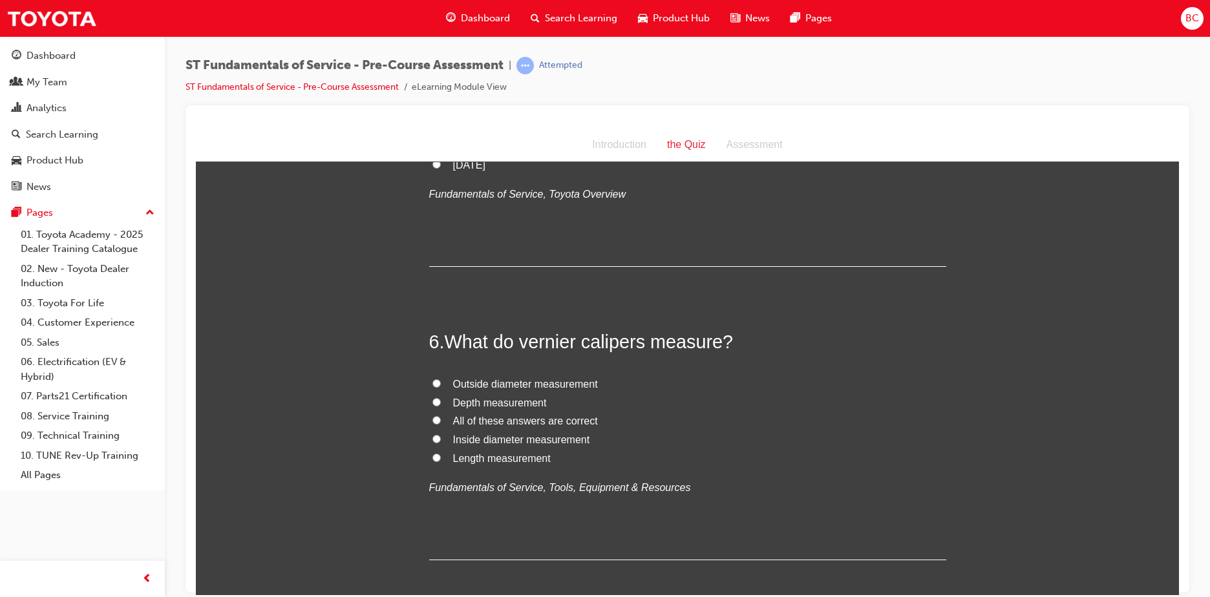
click at [489, 385] on span "Outside diameter measurement" at bounding box center [525, 383] width 145 height 11
click at [441, 385] on input "Outside diameter measurement" at bounding box center [436, 383] width 8 height 8
radio input "true"
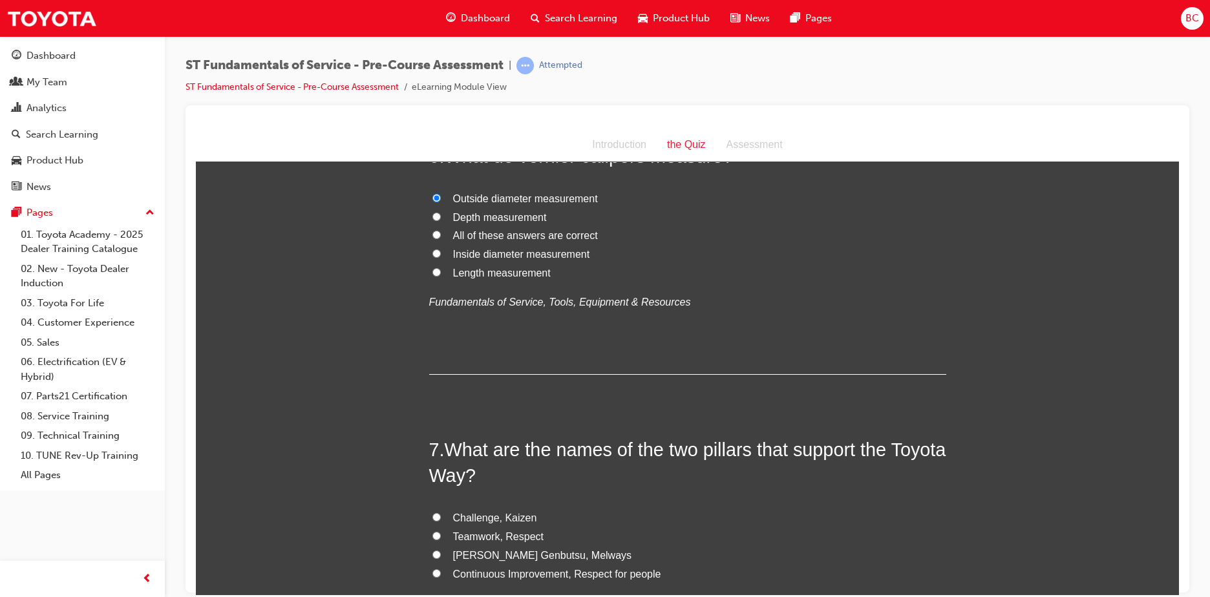
scroll to position [1616, 0]
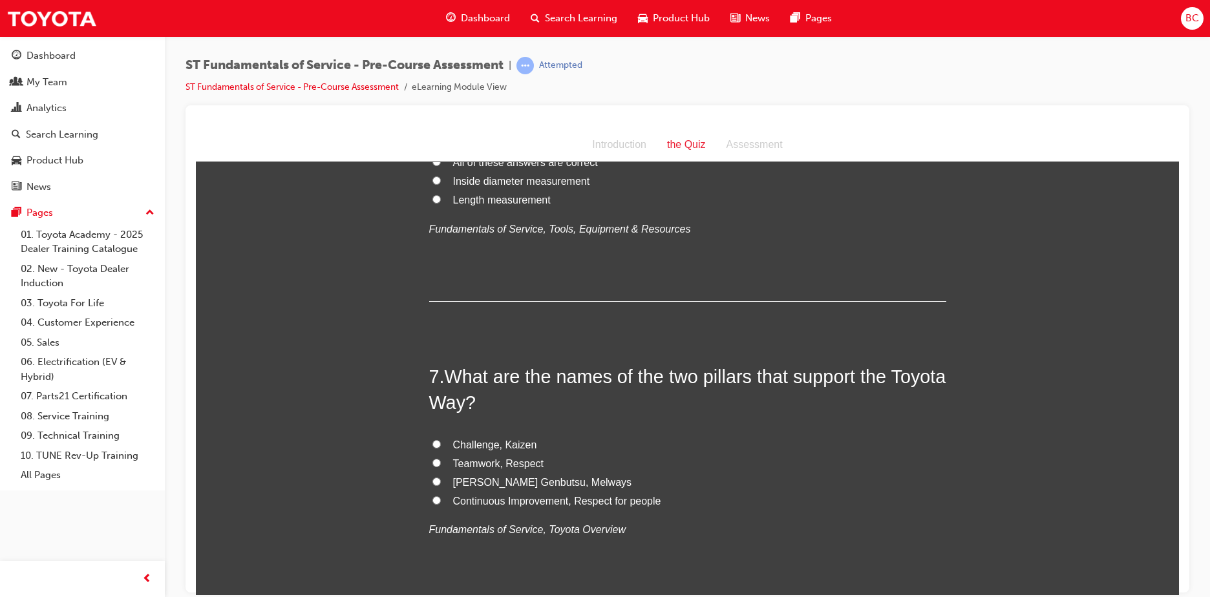
click at [524, 499] on span "Continuous Improvement, Respect for people" at bounding box center [557, 500] width 208 height 11
click at [441, 499] on input "Continuous Improvement, Respect for people" at bounding box center [436, 500] width 8 height 8
radio input "true"
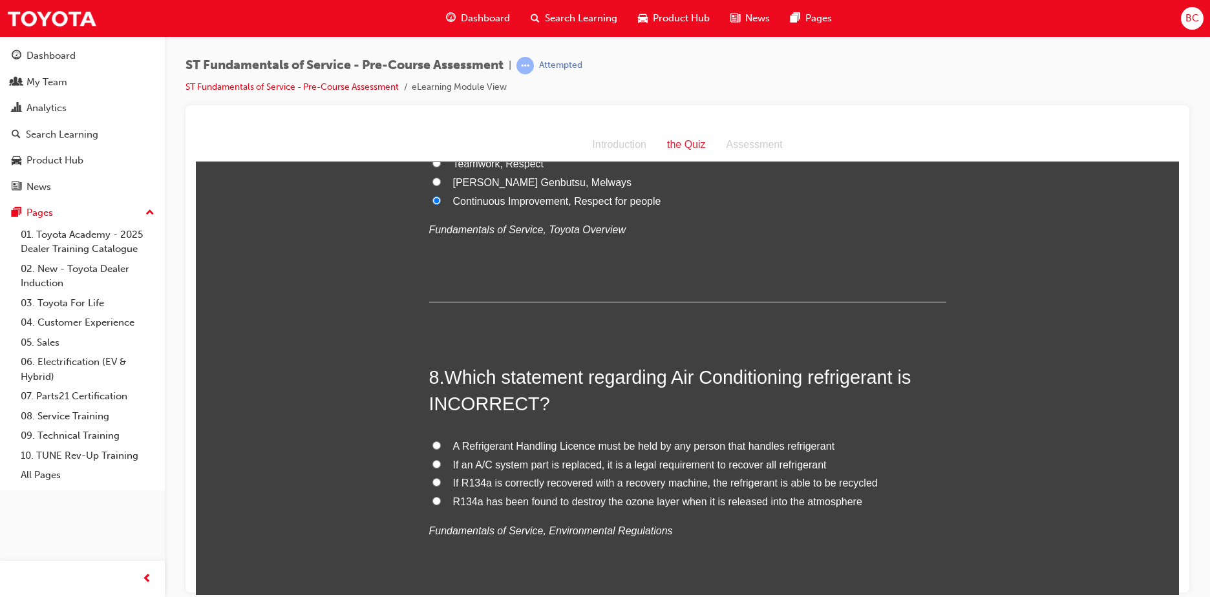
scroll to position [1939, 0]
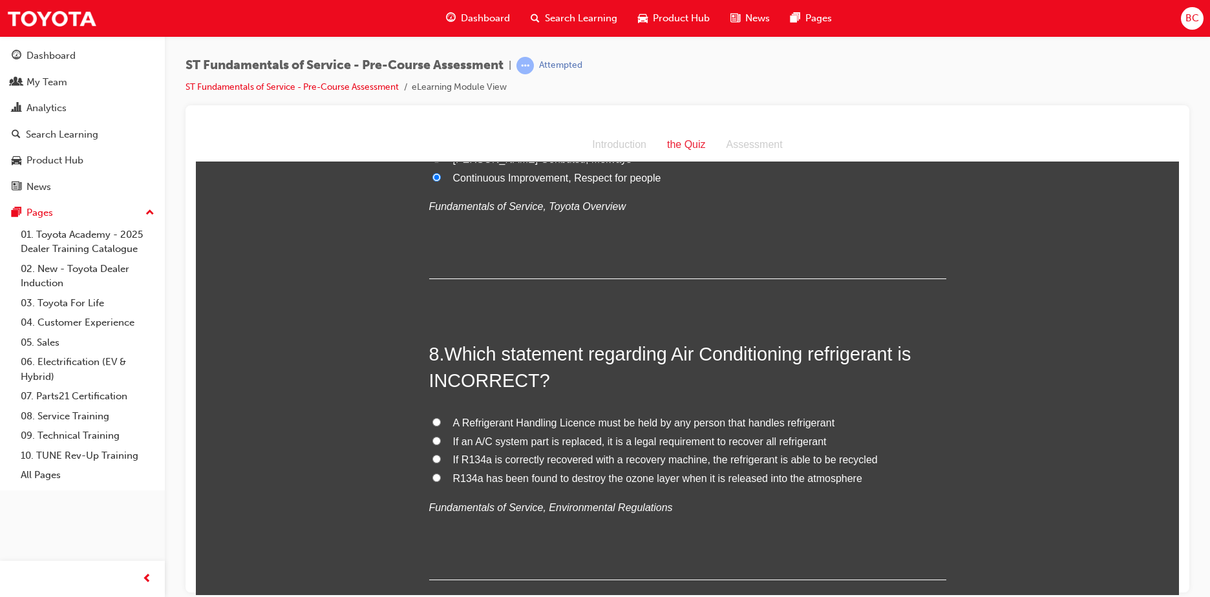
click at [551, 420] on span "A Refrigerant Handling Licence must be held by any person that handles refriger…" at bounding box center [644, 422] width 382 height 11
click at [441, 420] on input "A Refrigerant Handling Licence must be held by any person that handles refriger…" at bounding box center [436, 422] width 8 height 8
radio input "true"
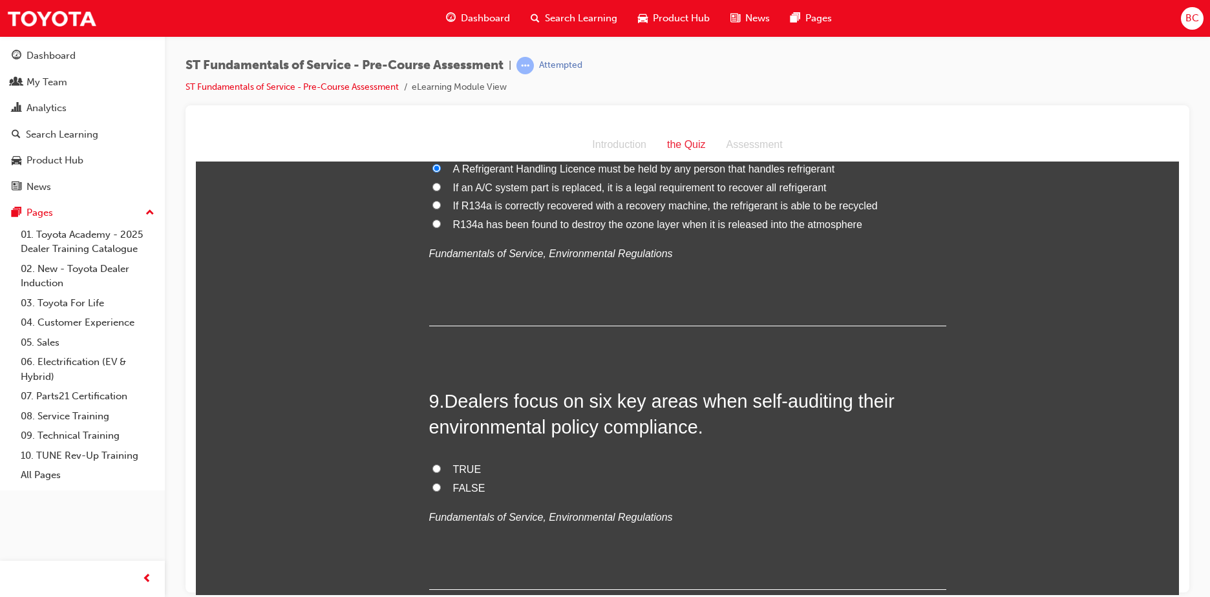
scroll to position [2198, 0]
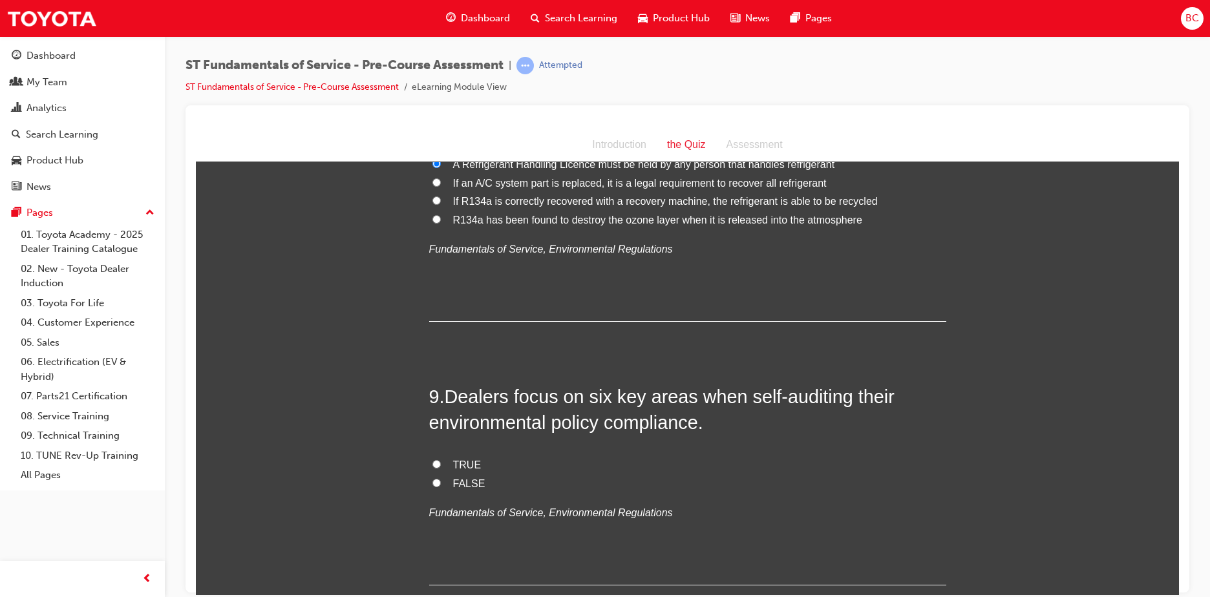
click at [466, 460] on span "TRUE" at bounding box center [467, 464] width 28 height 11
click at [441, 460] on input "TRUE" at bounding box center [436, 464] width 8 height 8
radio input "true"
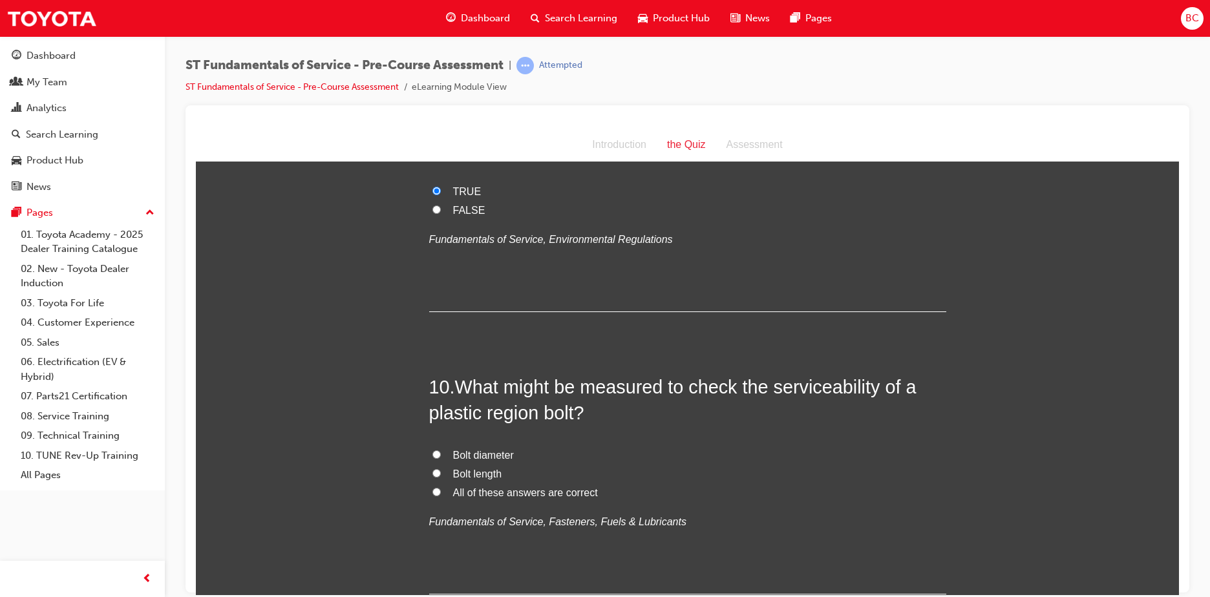
scroll to position [2521, 0]
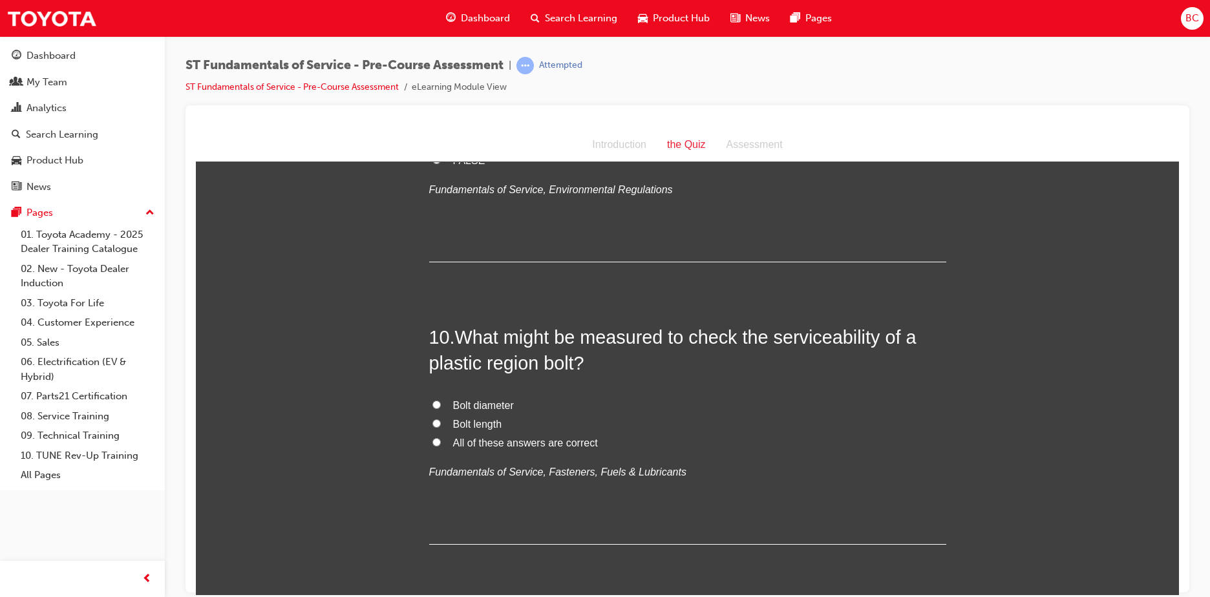
click at [530, 443] on span "All of these answers are correct" at bounding box center [525, 442] width 145 height 11
click at [441, 443] on input "All of these answers are correct" at bounding box center [436, 442] width 8 height 8
radio input "true"
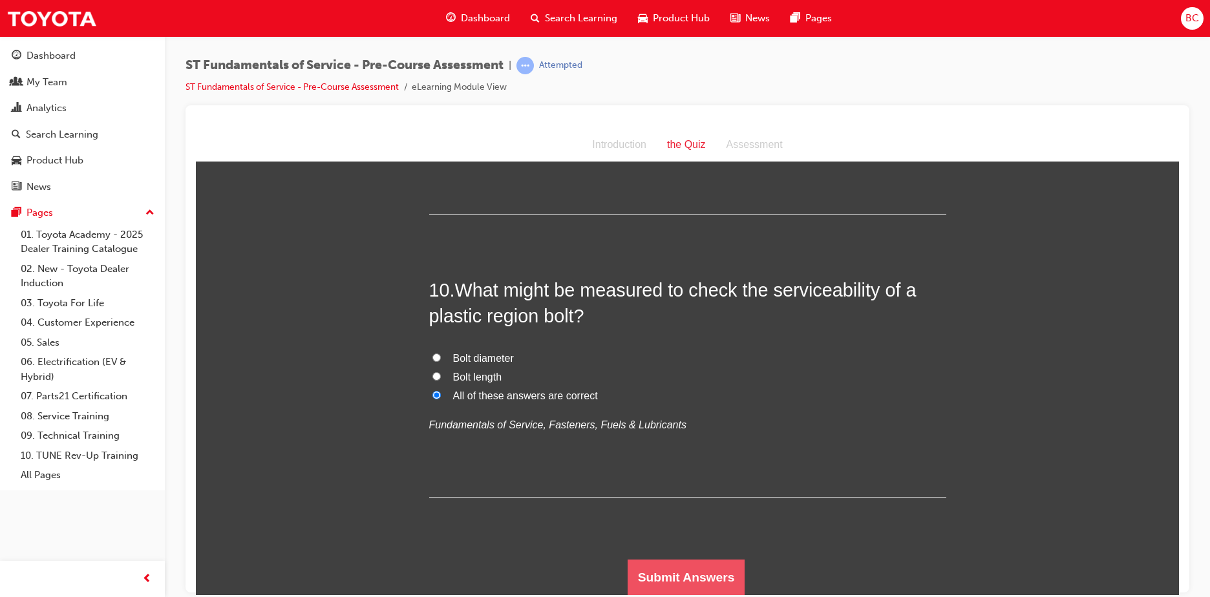
click at [702, 575] on button "Submit Answers" at bounding box center [687, 577] width 118 height 36
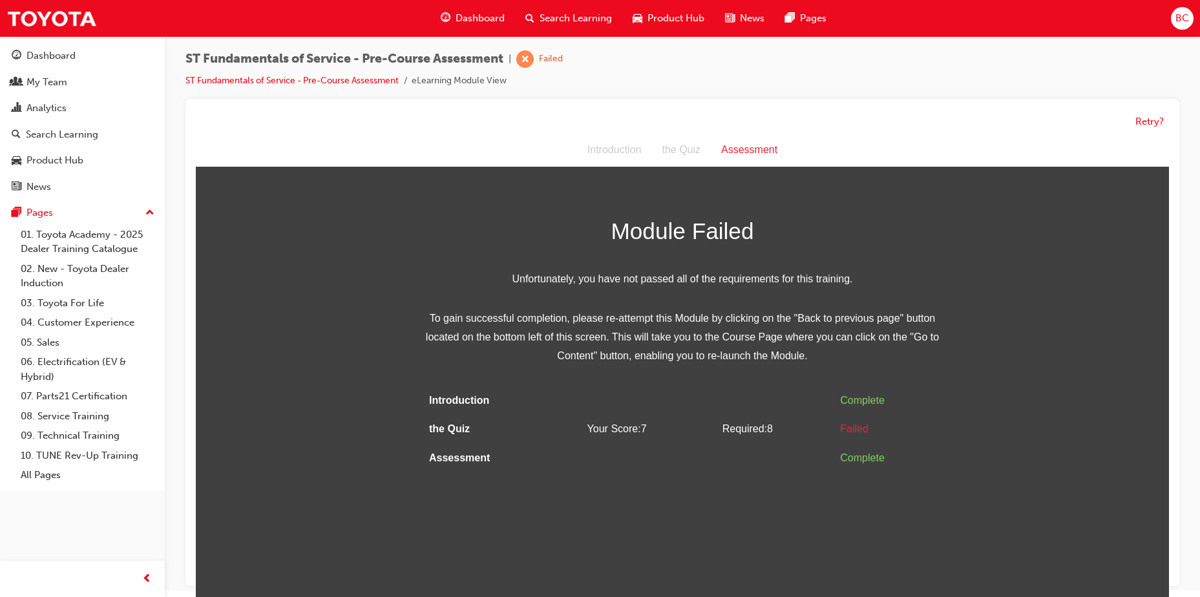
scroll to position [10, 0]
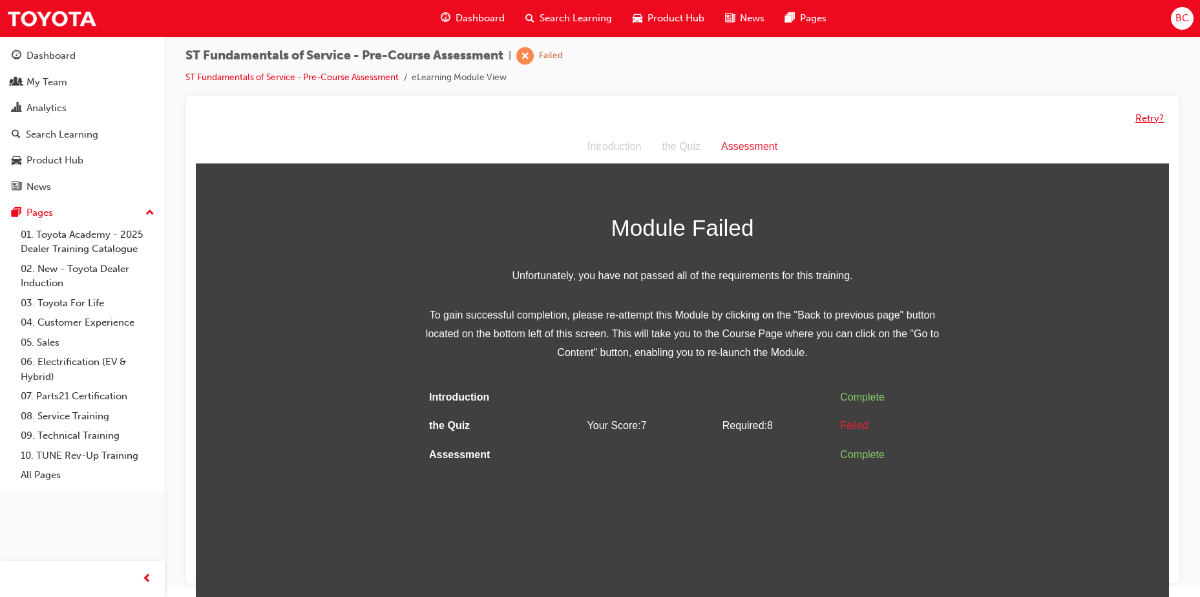
click at [1158, 112] on button "Retry?" at bounding box center [1150, 118] width 28 height 15
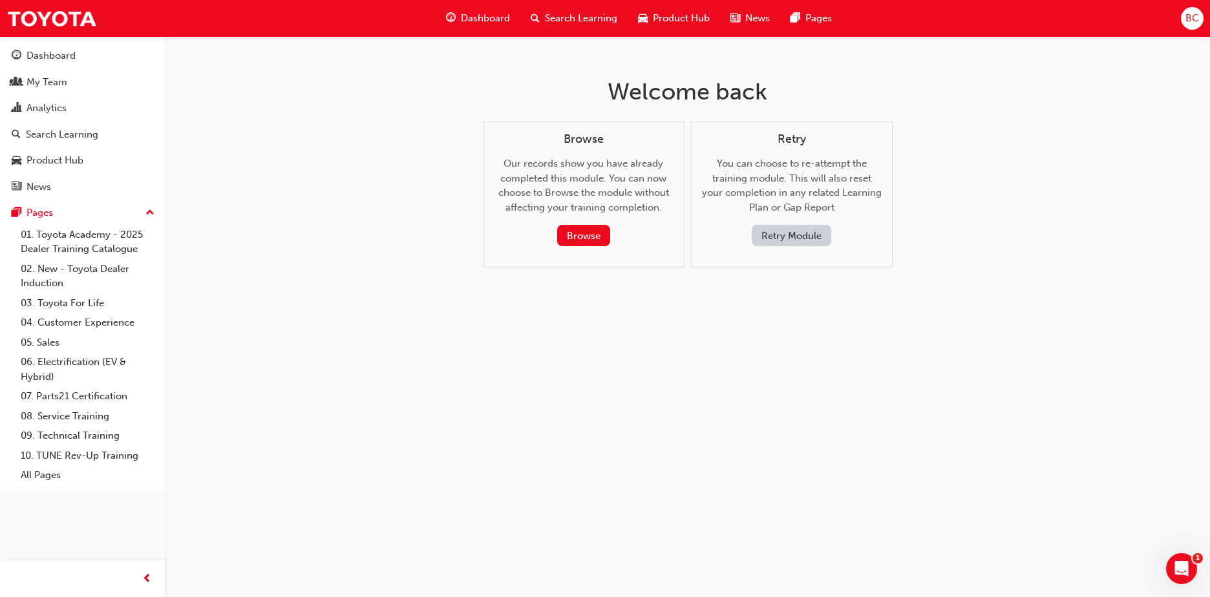
click at [801, 229] on button "Retry Module" at bounding box center [792, 235] width 80 height 21
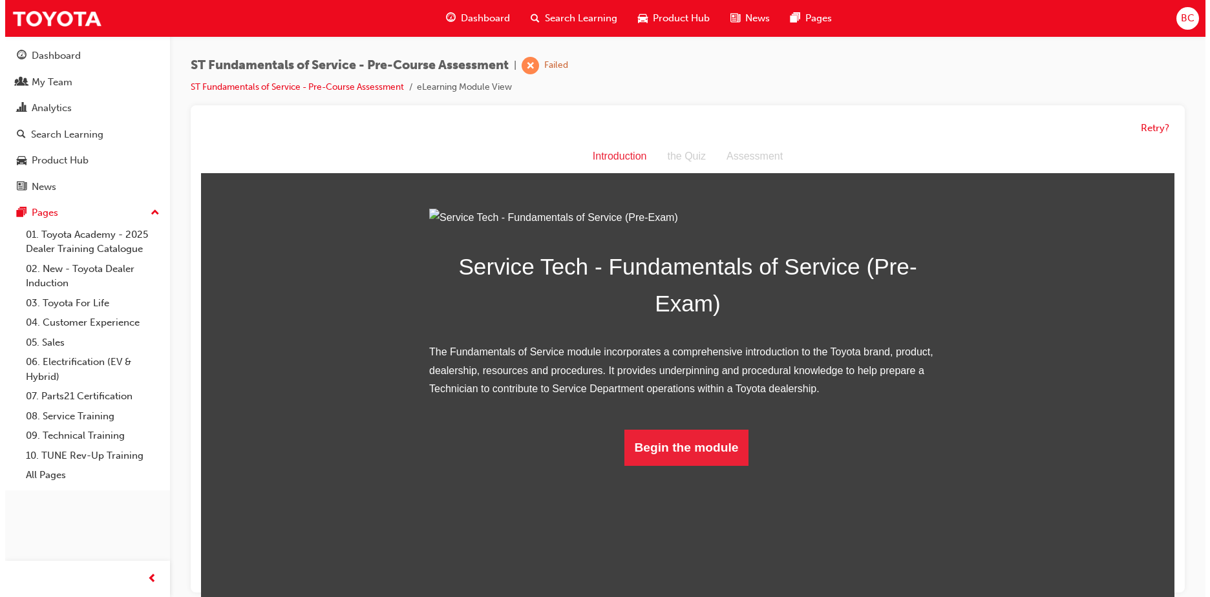
scroll to position [1, 0]
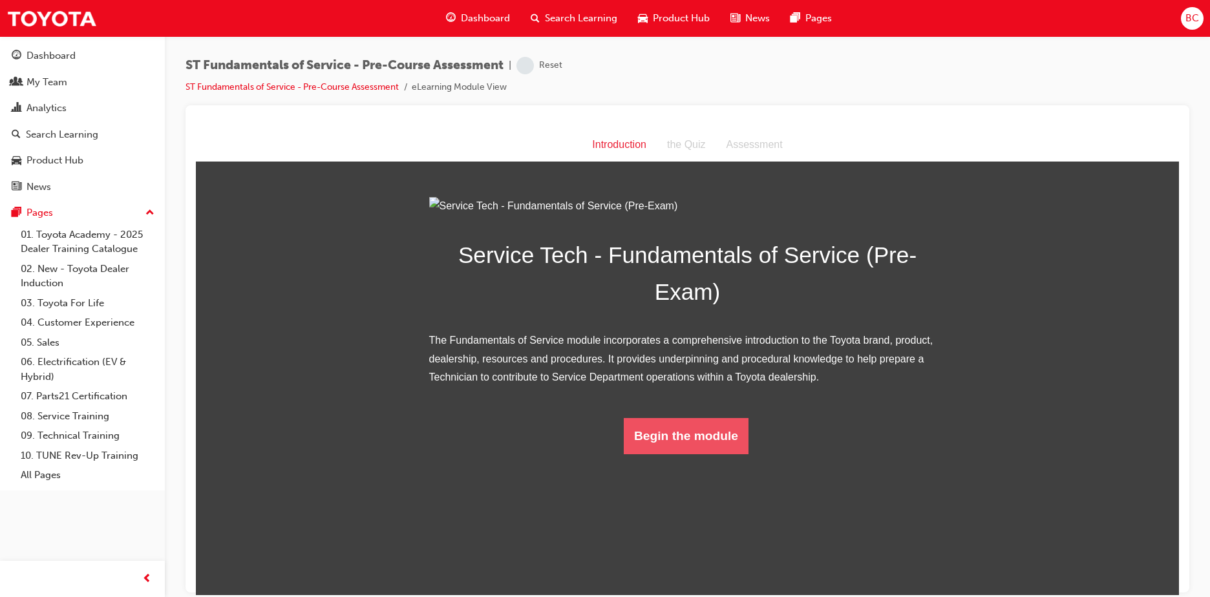
click at [691, 454] on button "Begin the module" at bounding box center [686, 436] width 125 height 36
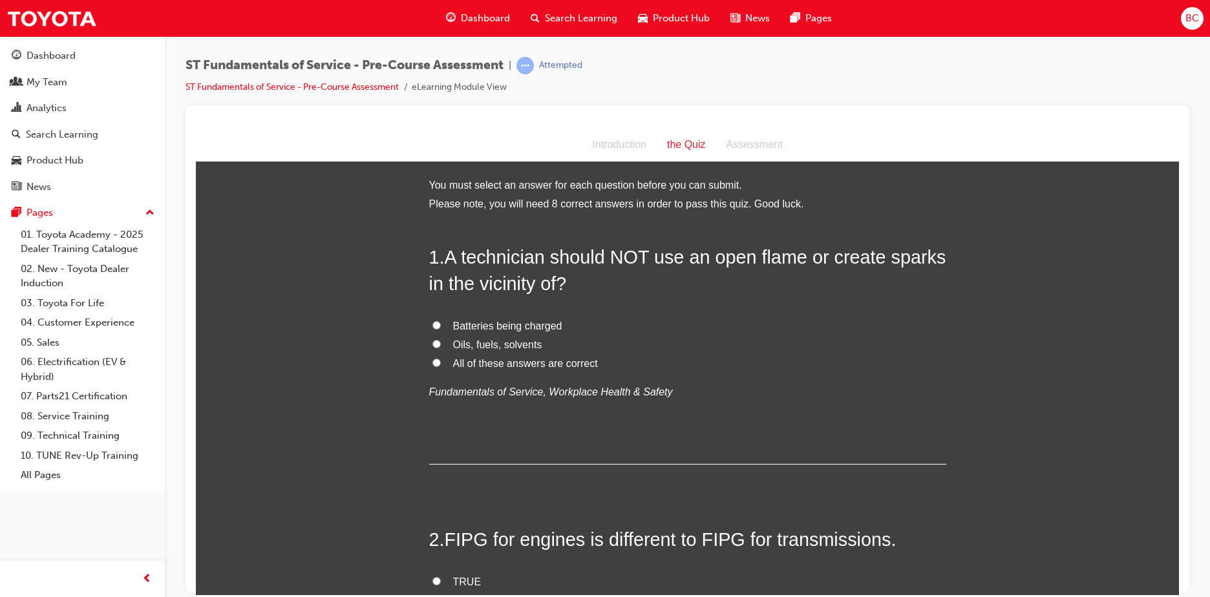
click at [505, 359] on span "All of these answers are correct" at bounding box center [525, 362] width 145 height 11
click at [441, 359] on input "All of these answers are correct" at bounding box center [436, 362] width 8 height 8
radio input "true"
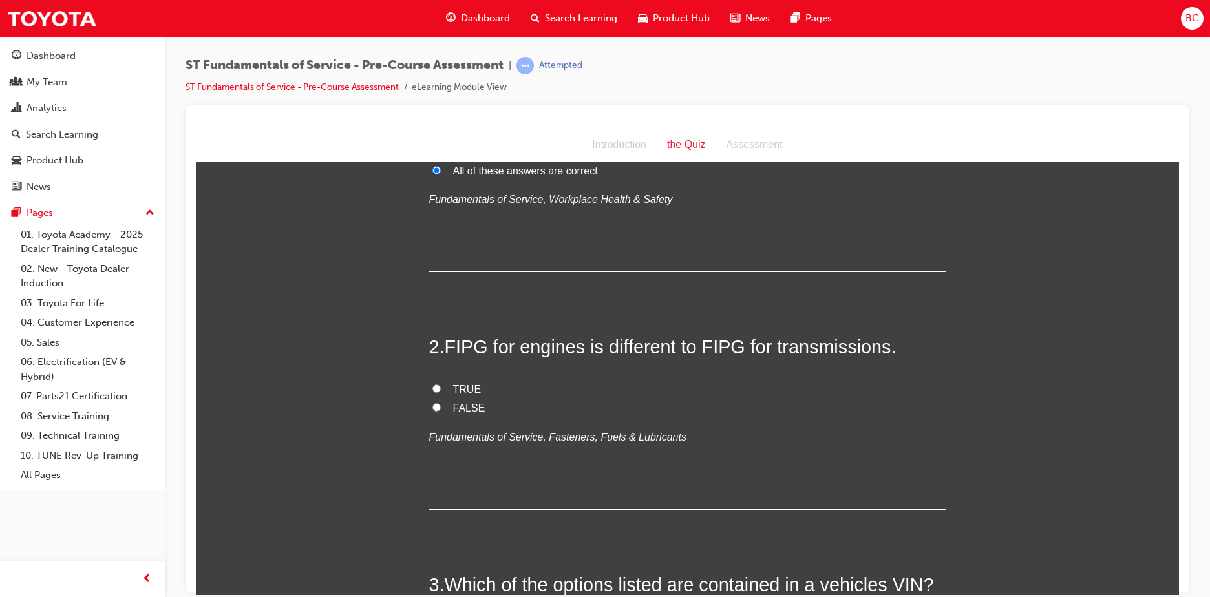
scroll to position [194, 0]
click at [462, 388] on span "TRUE" at bounding box center [467, 387] width 28 height 11
click at [441, 388] on input "TRUE" at bounding box center [436, 387] width 8 height 8
radio input "true"
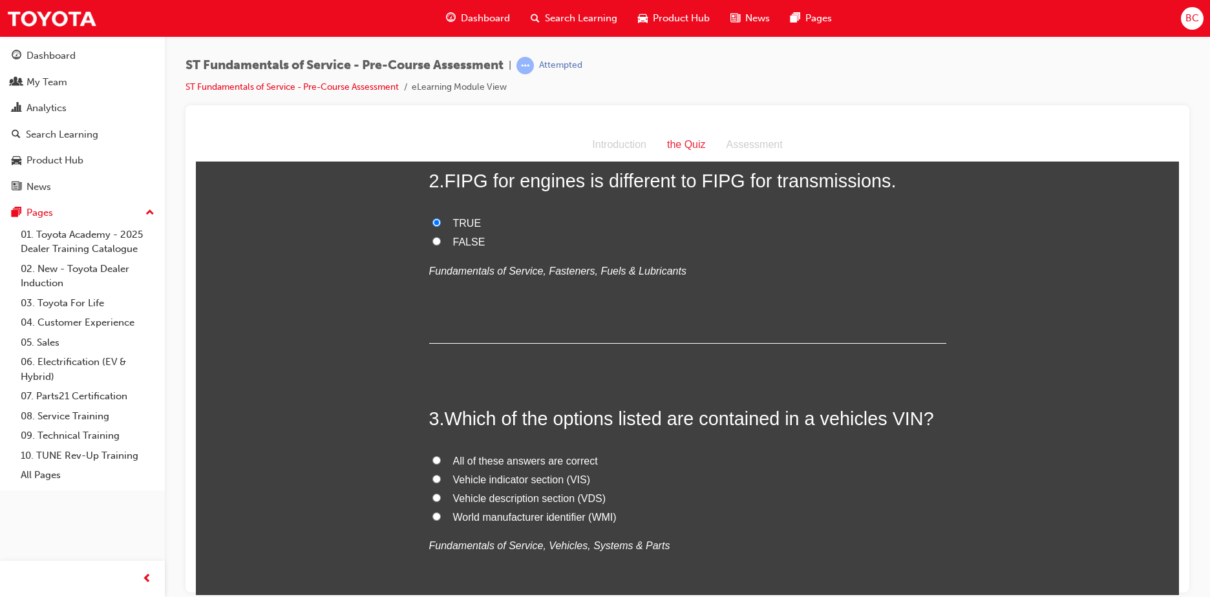
scroll to position [388, 0]
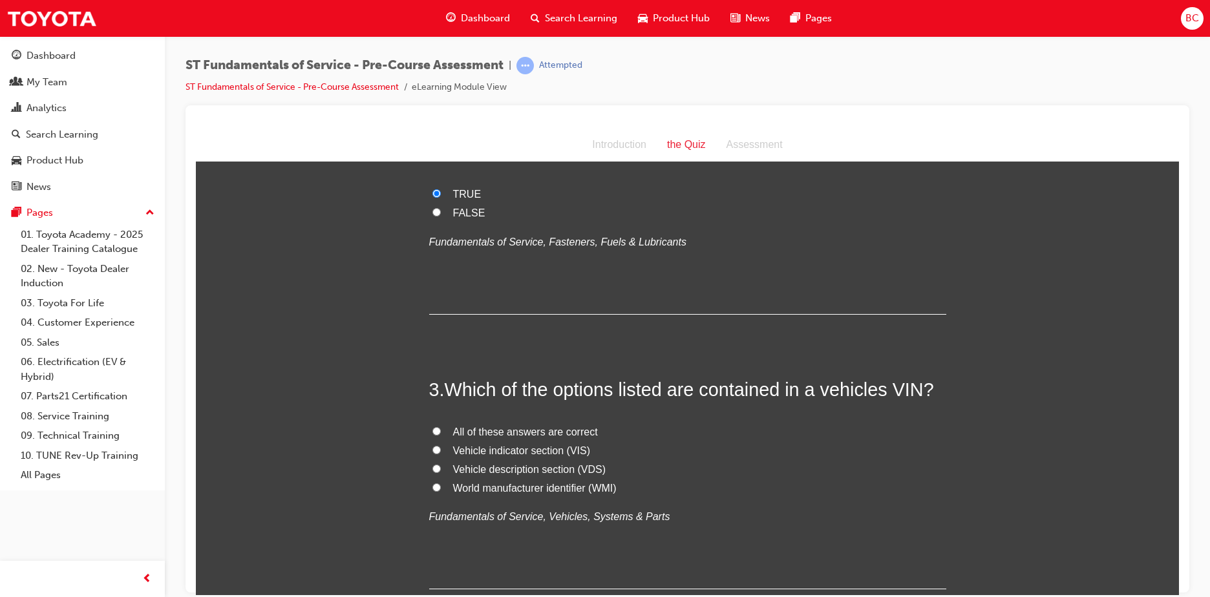
click at [494, 428] on span "All of these answers are correct" at bounding box center [525, 431] width 145 height 11
click at [441, 428] on input "All of these answers are correct" at bounding box center [436, 431] width 8 height 8
radio input "true"
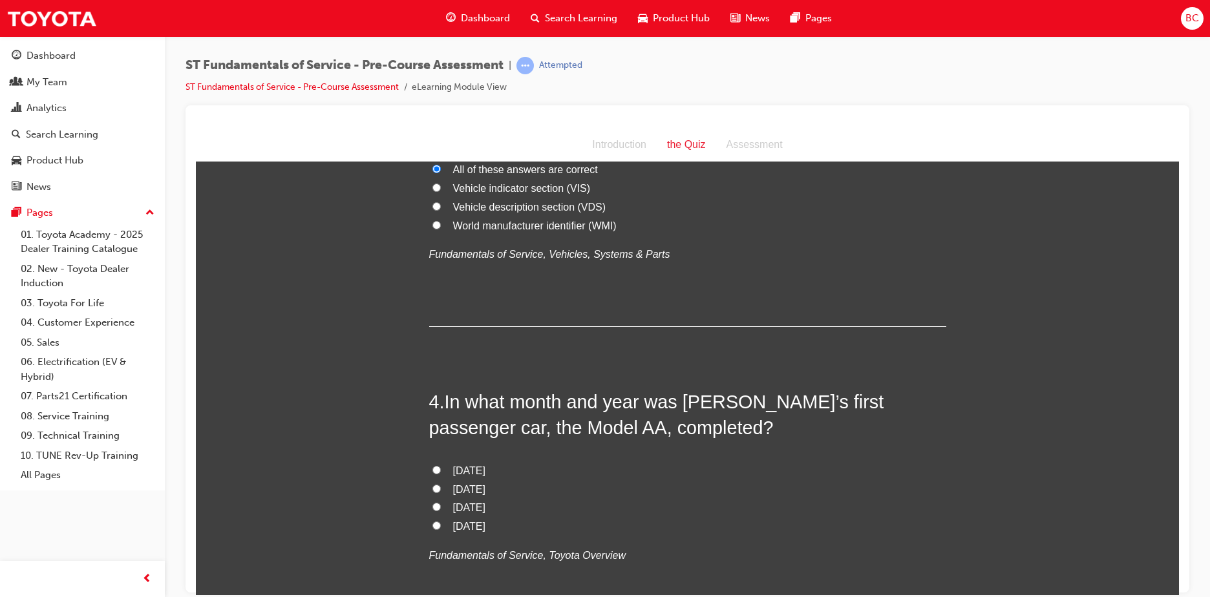
scroll to position [711, 0]
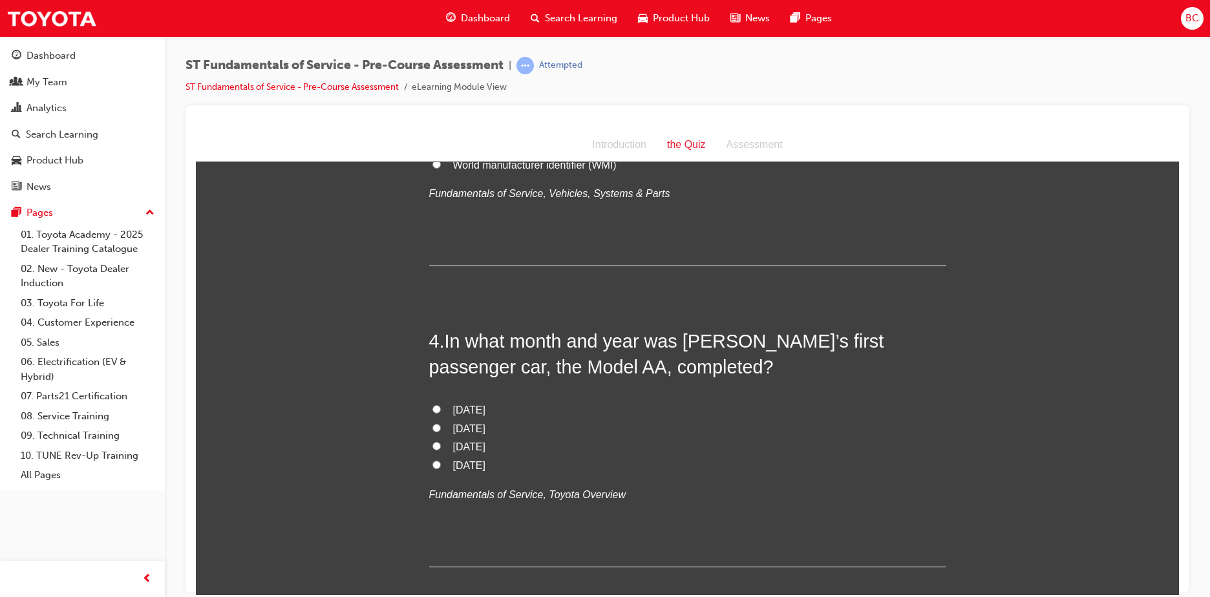
click at [488, 419] on label "[DATE]" at bounding box center [687, 428] width 517 height 19
click at [441, 423] on input "[DATE]" at bounding box center [436, 427] width 8 height 8
radio input "true"
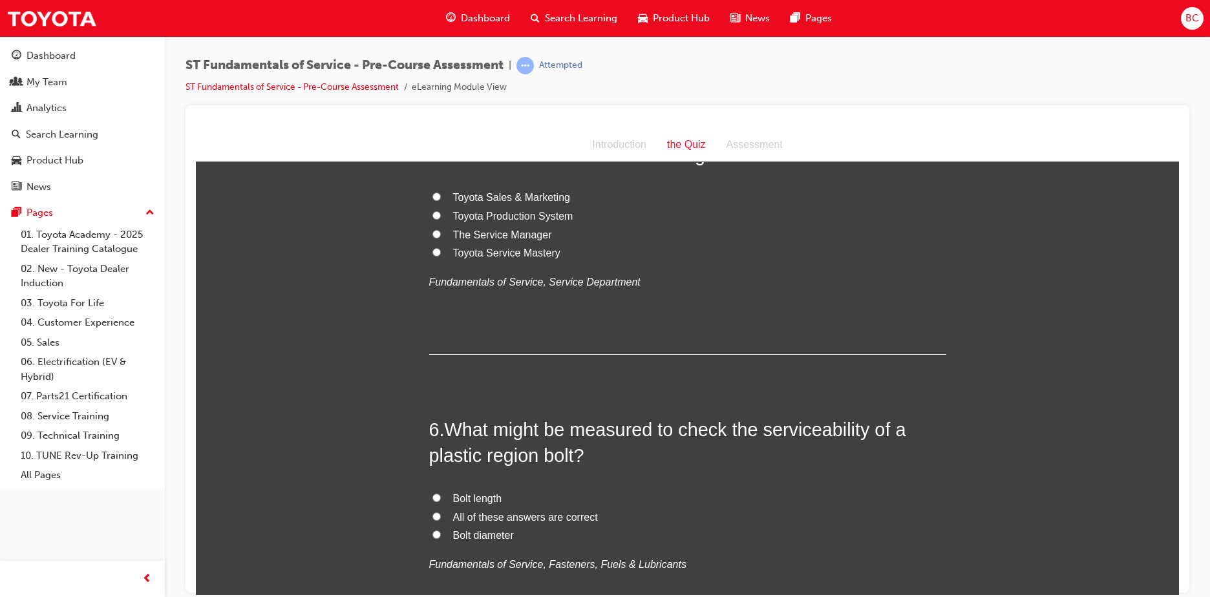
scroll to position [1228, 0]
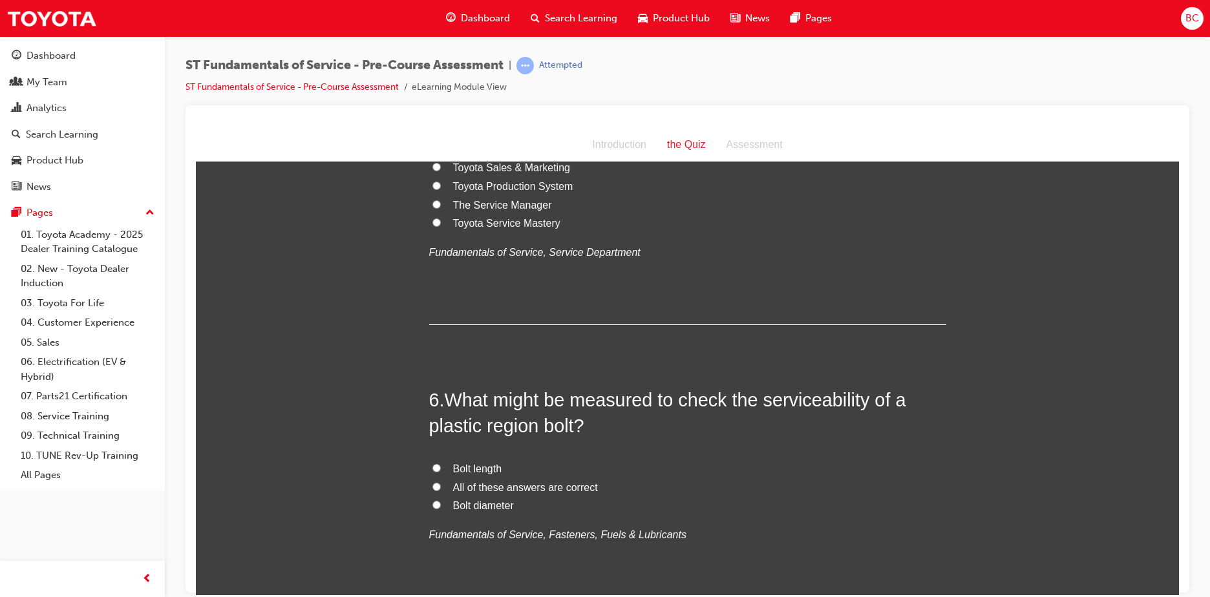
click at [491, 487] on span "All of these answers are correct" at bounding box center [525, 487] width 145 height 11
click at [441, 487] on input "All of these answers are correct" at bounding box center [436, 486] width 8 height 8
radio input "true"
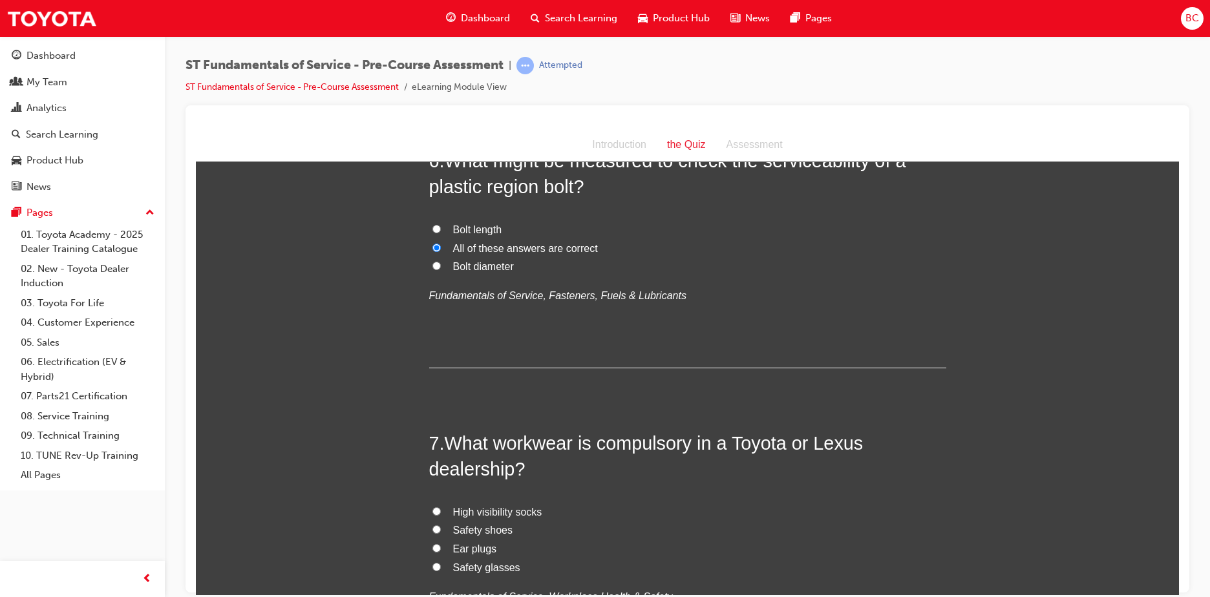
scroll to position [1487, 0]
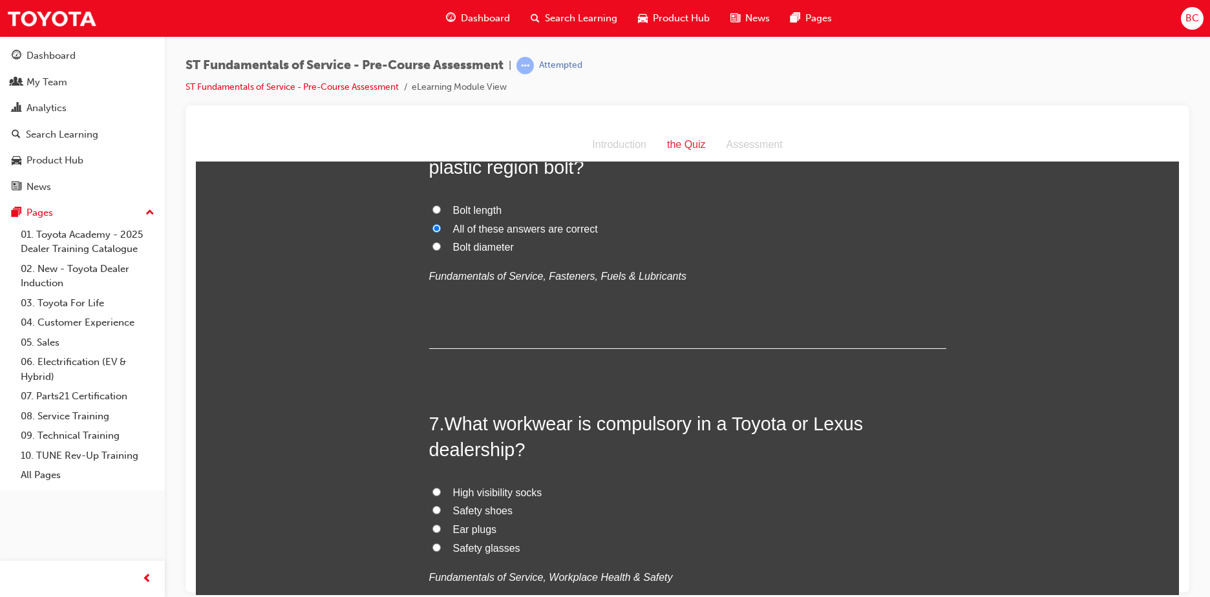
click at [485, 510] on span "Safety shoes" at bounding box center [483, 510] width 60 height 11
click at [441, 510] on input "Safety shoes" at bounding box center [436, 509] width 8 height 8
radio input "true"
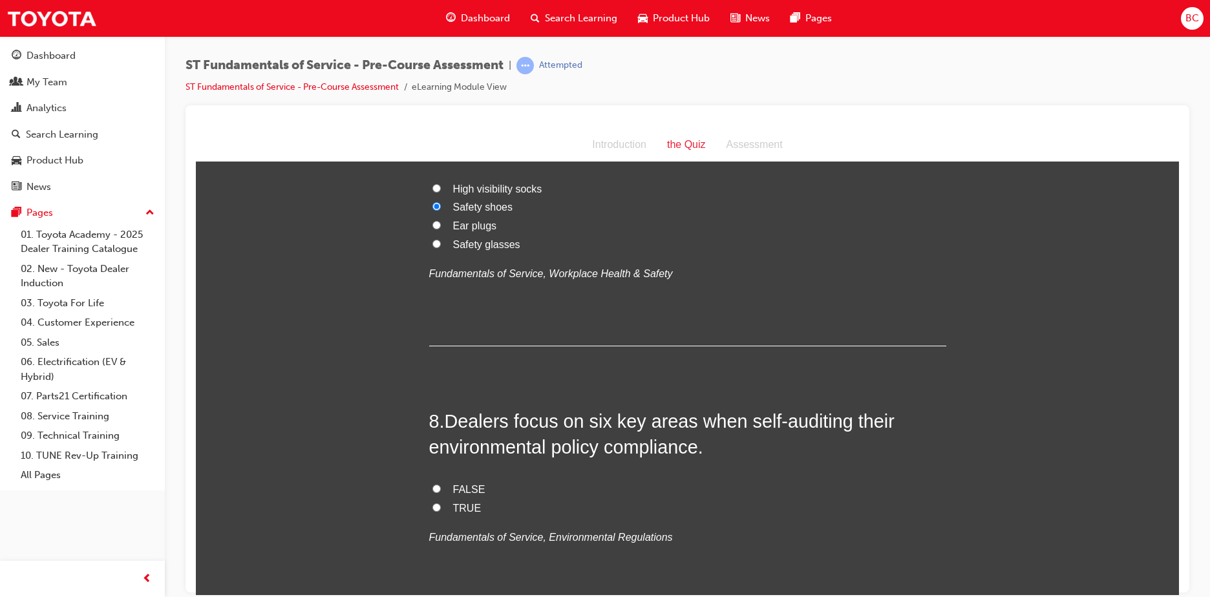
scroll to position [1810, 0]
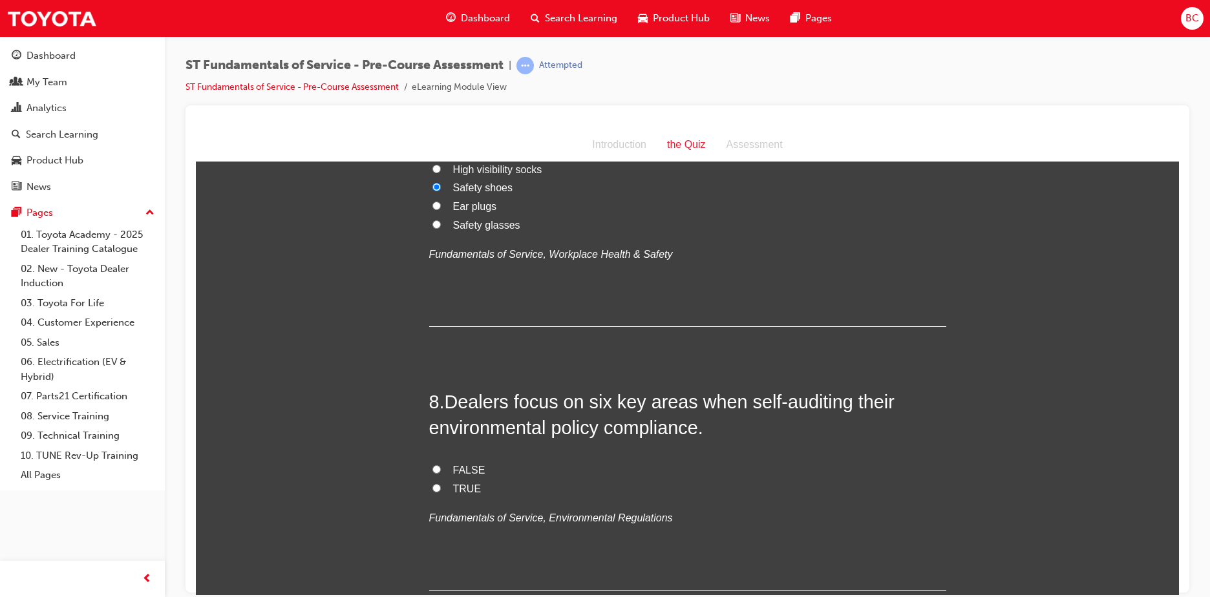
click at [460, 483] on span "TRUE" at bounding box center [467, 488] width 28 height 11
click at [441, 483] on input "TRUE" at bounding box center [436, 487] width 8 height 8
radio input "true"
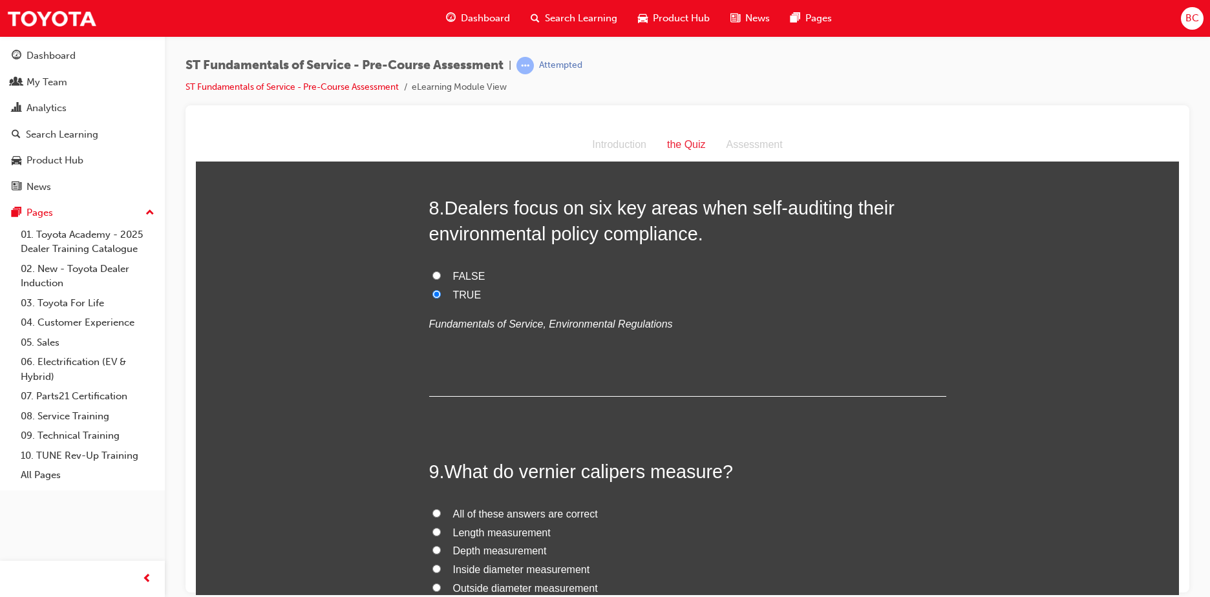
scroll to position [2068, 0]
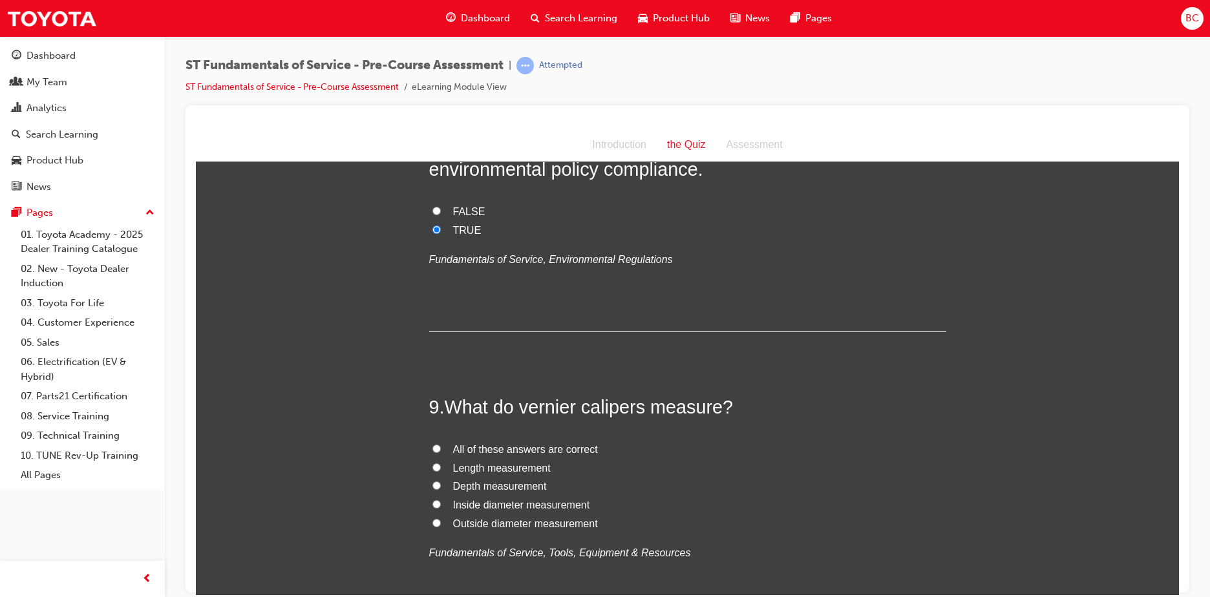
click at [517, 524] on span "Outside diameter measurement" at bounding box center [525, 523] width 145 height 11
click at [441, 524] on input "Outside diameter measurement" at bounding box center [436, 522] width 8 height 8
radio input "true"
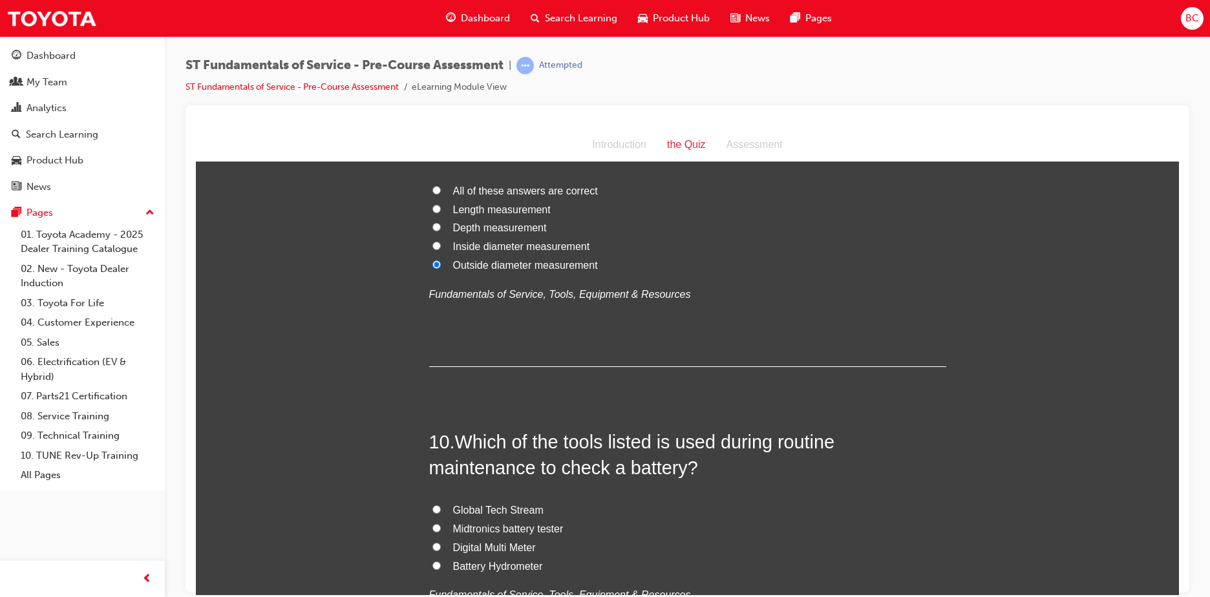
scroll to position [2392, 0]
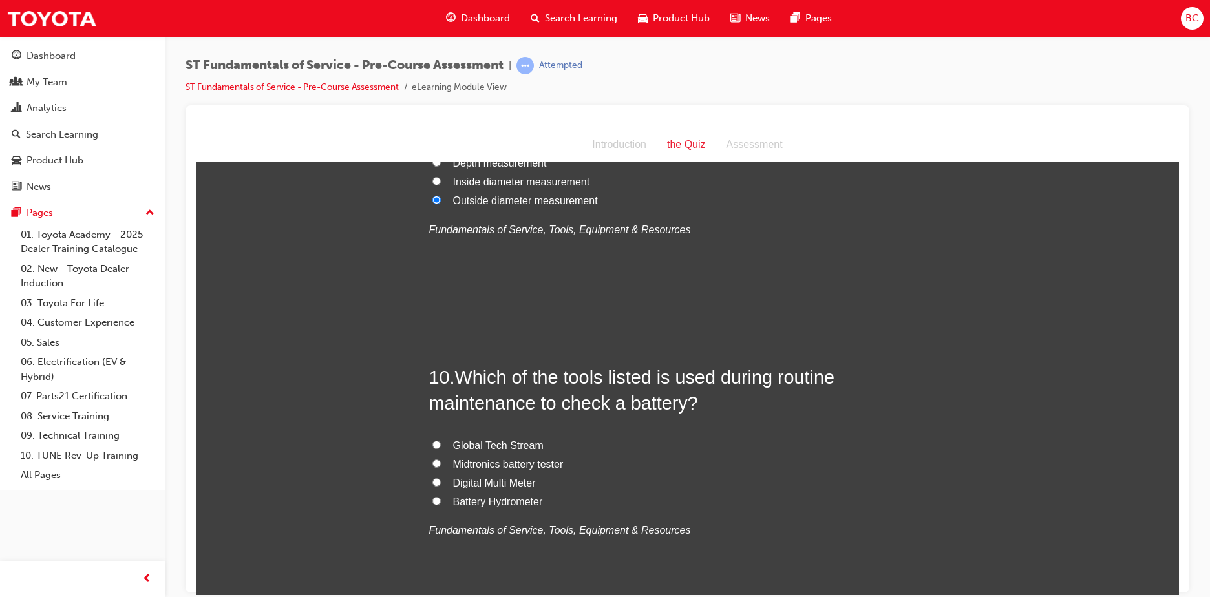
click at [507, 465] on span "Midtronics battery tester" at bounding box center [508, 463] width 111 height 11
click at [441, 465] on input "Midtronics battery tester" at bounding box center [436, 463] width 8 height 8
radio input "true"
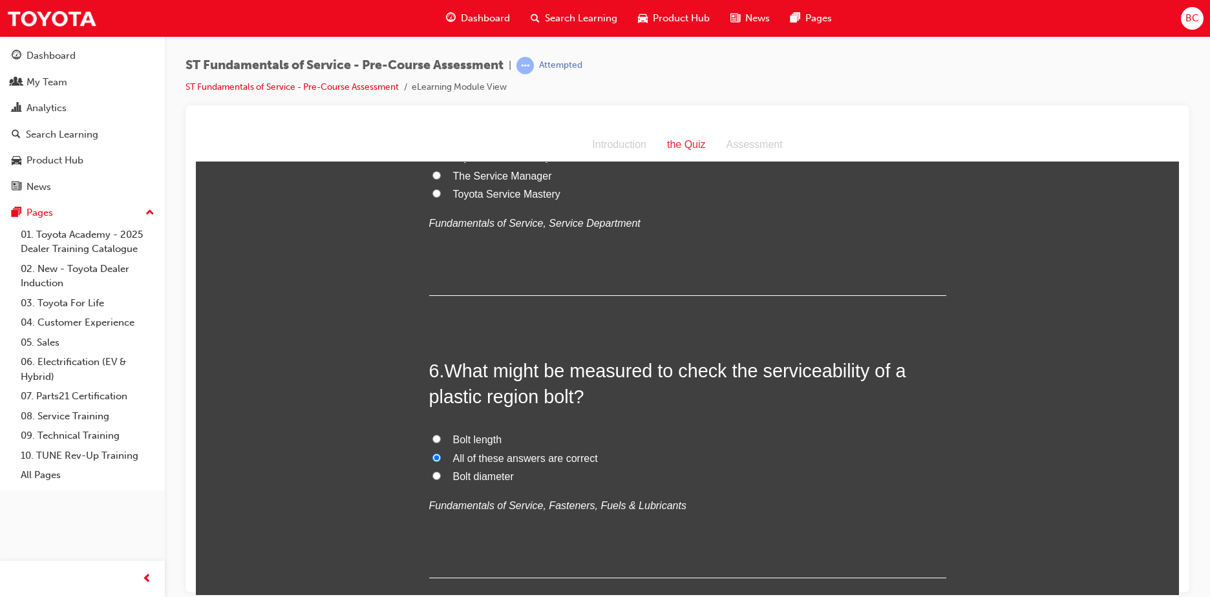
scroll to position [1140, 0]
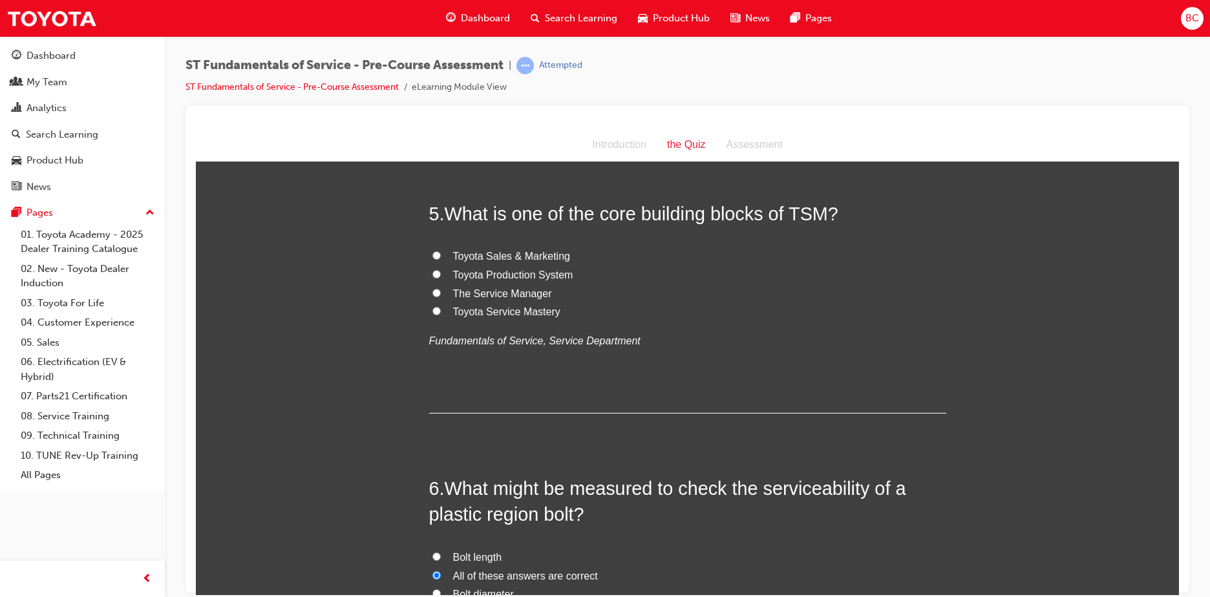
click at [546, 277] on span "Toyota Production System" at bounding box center [513, 274] width 120 height 11
click at [441, 277] on input "Toyota Production System" at bounding box center [436, 274] width 8 height 8
radio input "true"
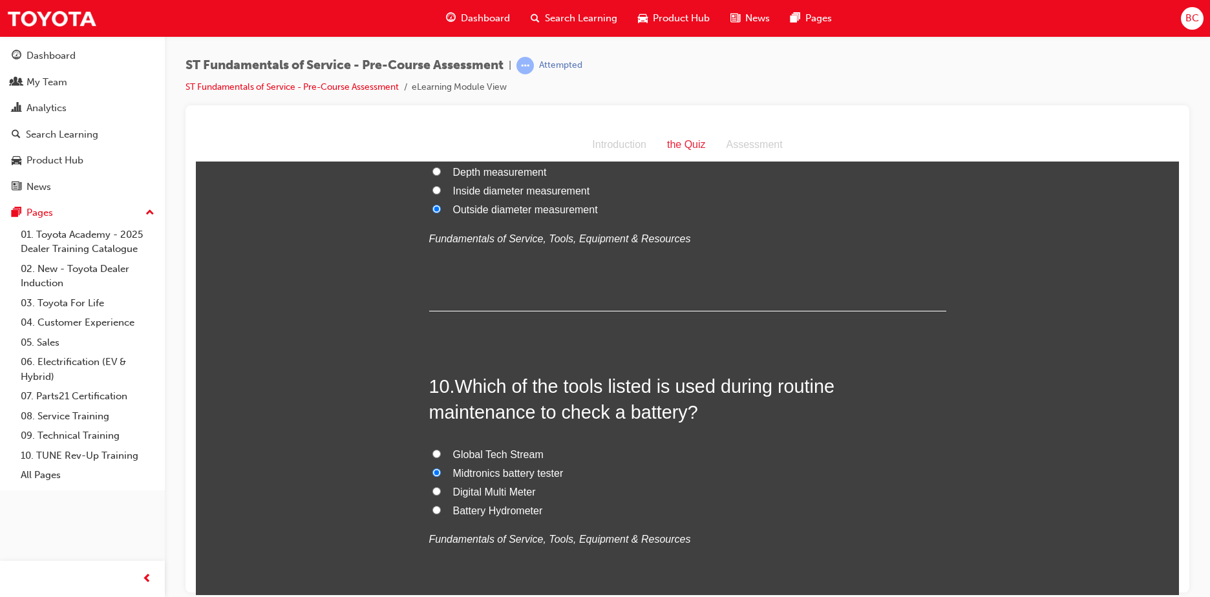
scroll to position [2497, 0]
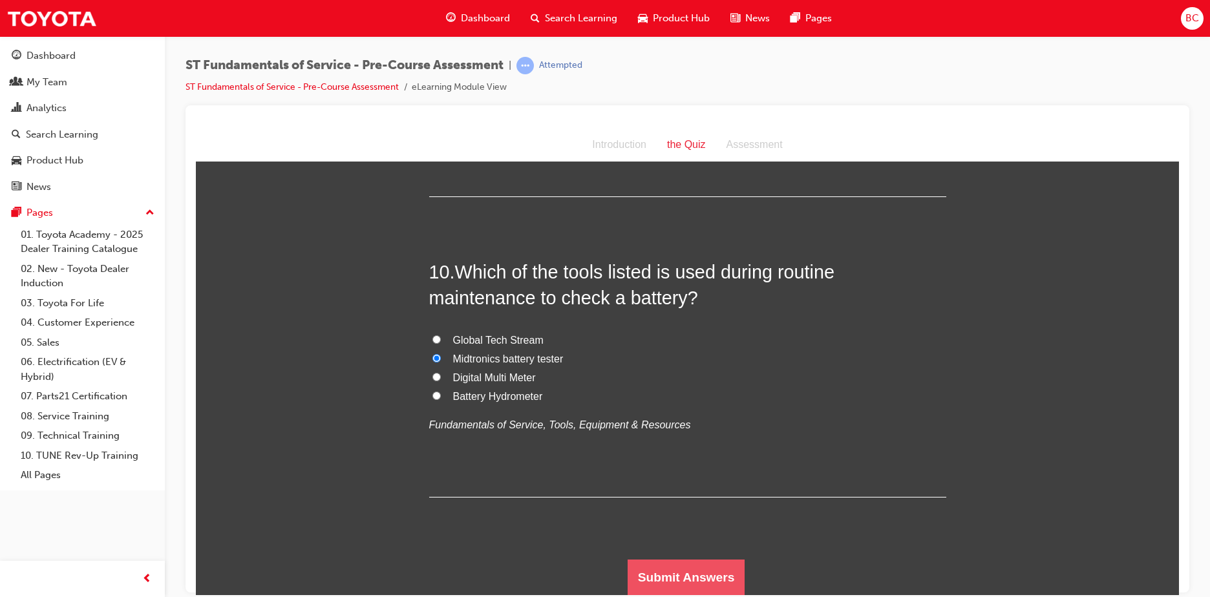
click at [645, 569] on button "Submit Answers" at bounding box center [687, 577] width 118 height 36
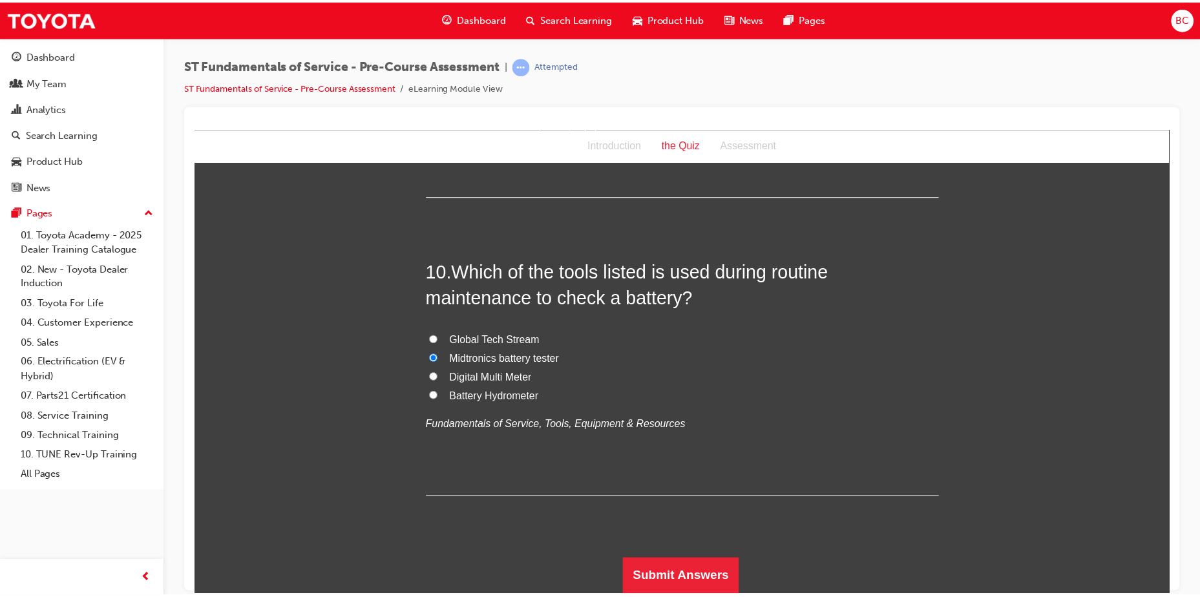
scroll to position [0, 0]
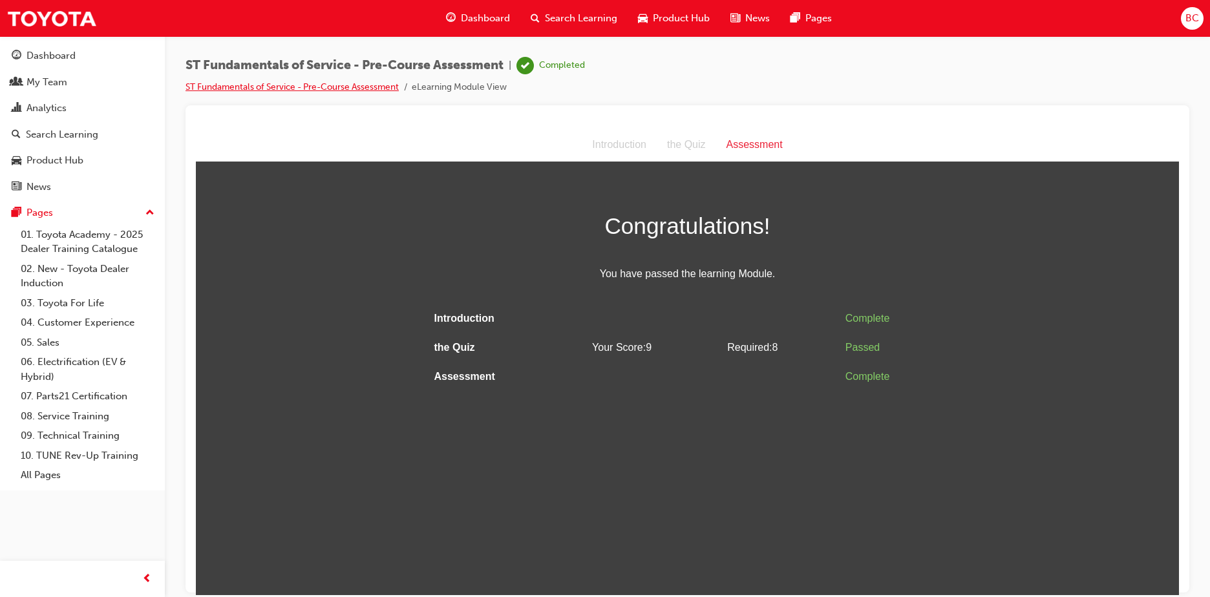
click at [352, 87] on link "ST Fundamentals of Service - Pre-Course Assessment" at bounding box center [292, 86] width 213 height 11
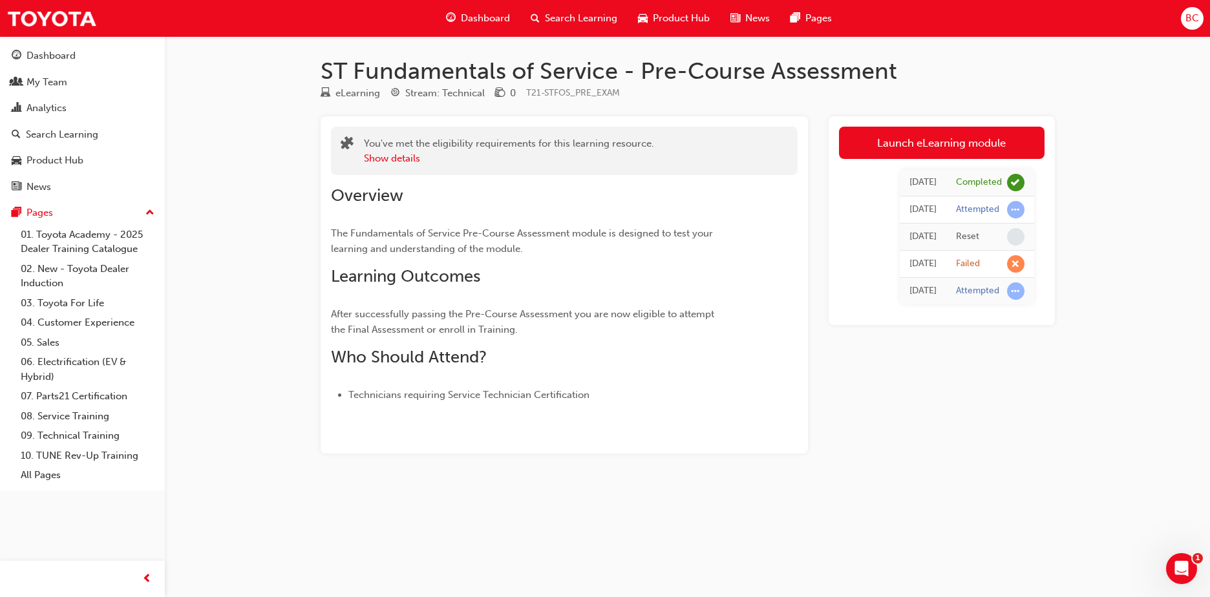
click at [482, 17] on span "Dashboard" at bounding box center [485, 18] width 49 height 15
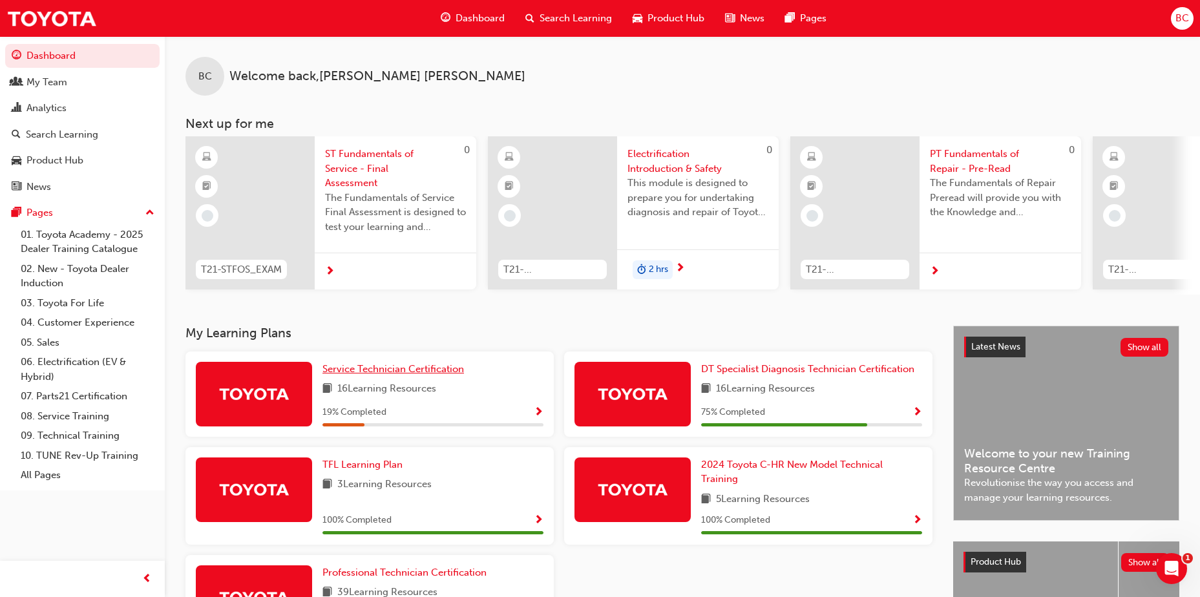
click at [370, 375] on span "Service Technician Certification" at bounding box center [394, 369] width 142 height 12
